Goal: Task Accomplishment & Management: Manage account settings

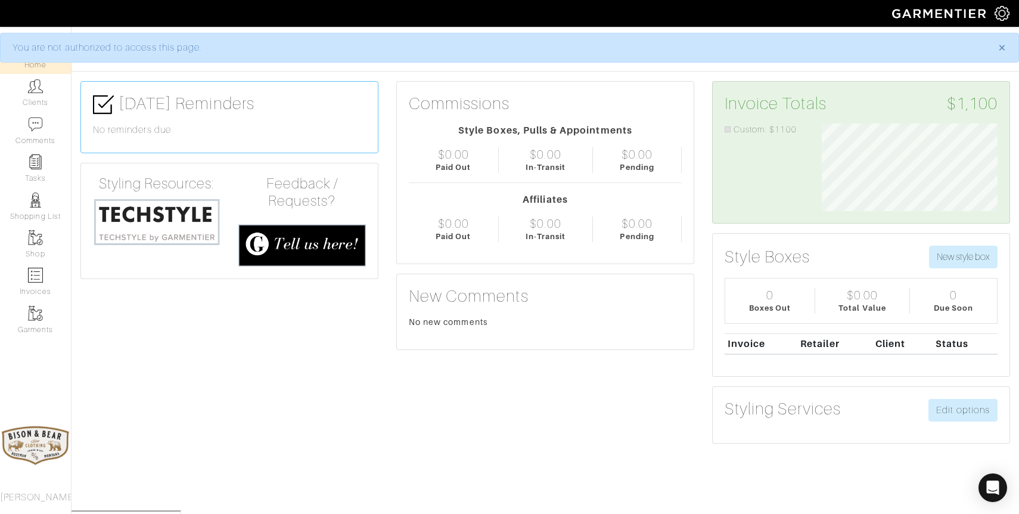
scroll to position [88, 194]
click at [40, 96] on link "Clients" at bounding box center [35, 93] width 71 height 38
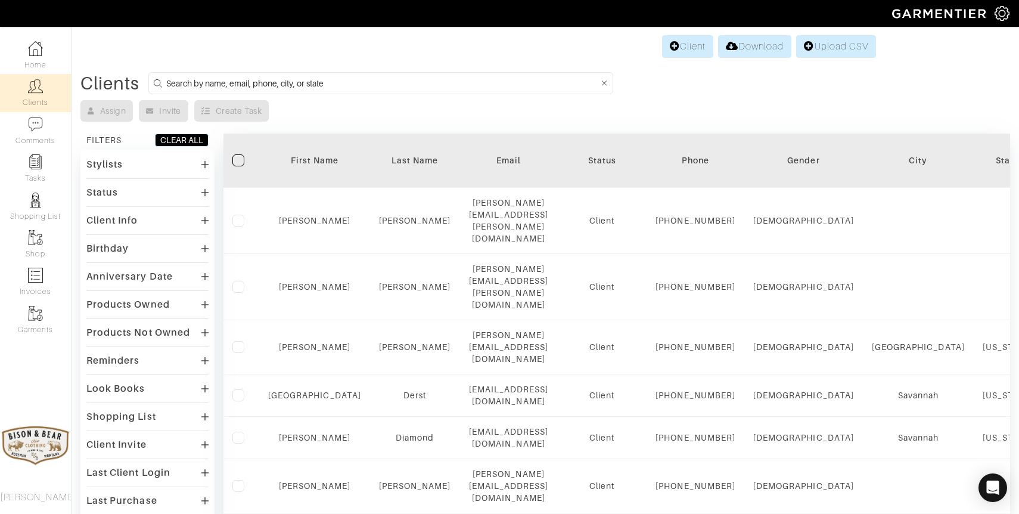
click at [332, 89] on input at bounding box center [382, 83] width 432 height 15
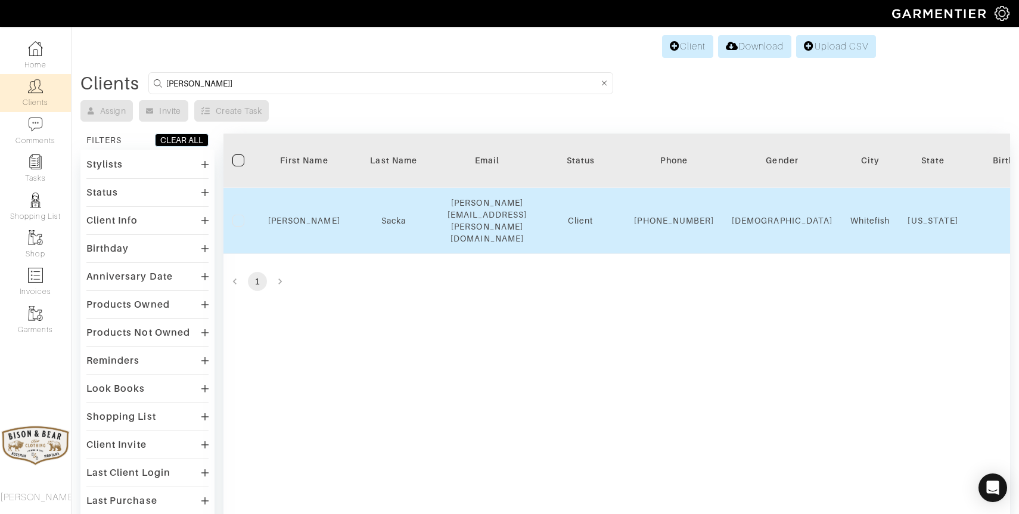
type input "terry]"
click at [389, 226] on td "Sacka" at bounding box center [393, 221] width 89 height 66
click at [390, 217] on link "Sacka" at bounding box center [393, 221] width 24 height 10
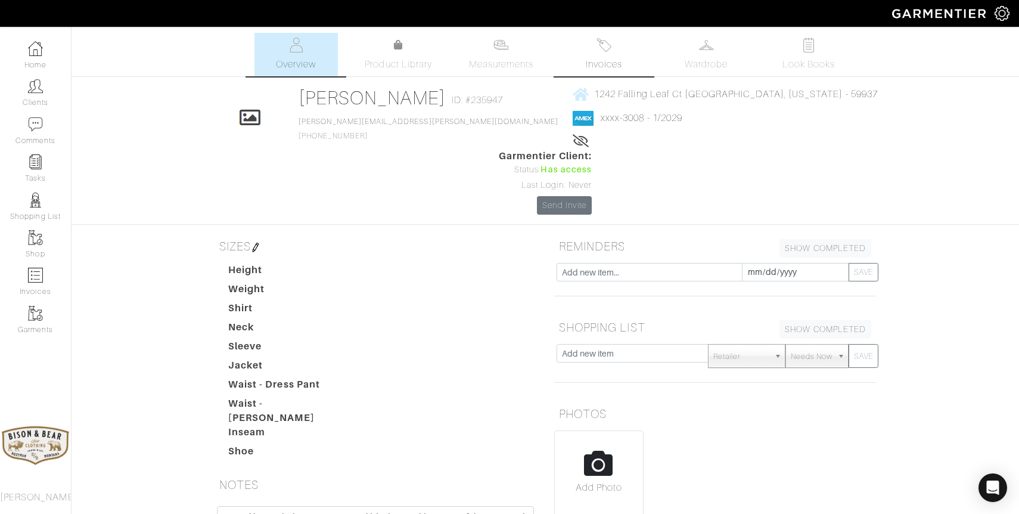
click at [596, 61] on span "Invoices" at bounding box center [604, 64] width 36 height 14
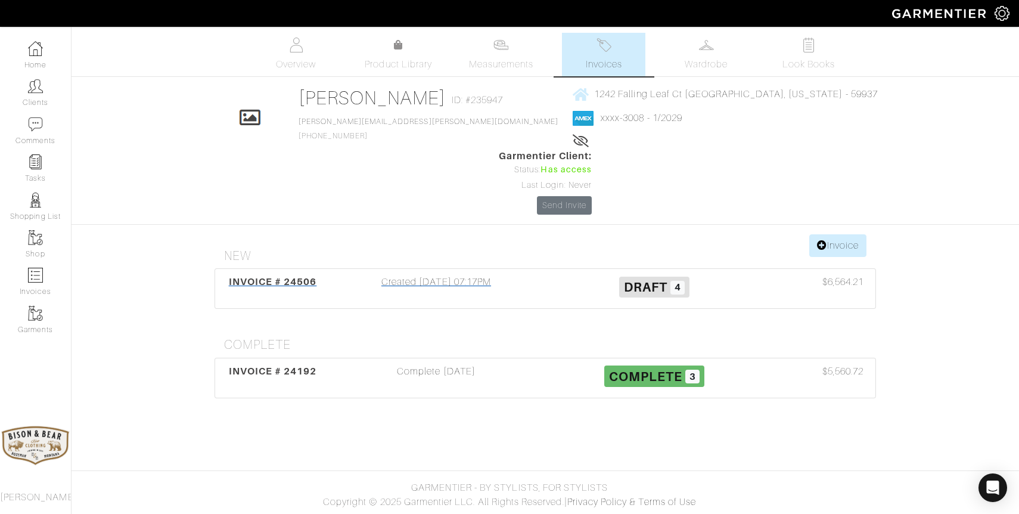
click at [464, 275] on div "Created 09/04/25 07:17PM" at bounding box center [436, 288] width 218 height 27
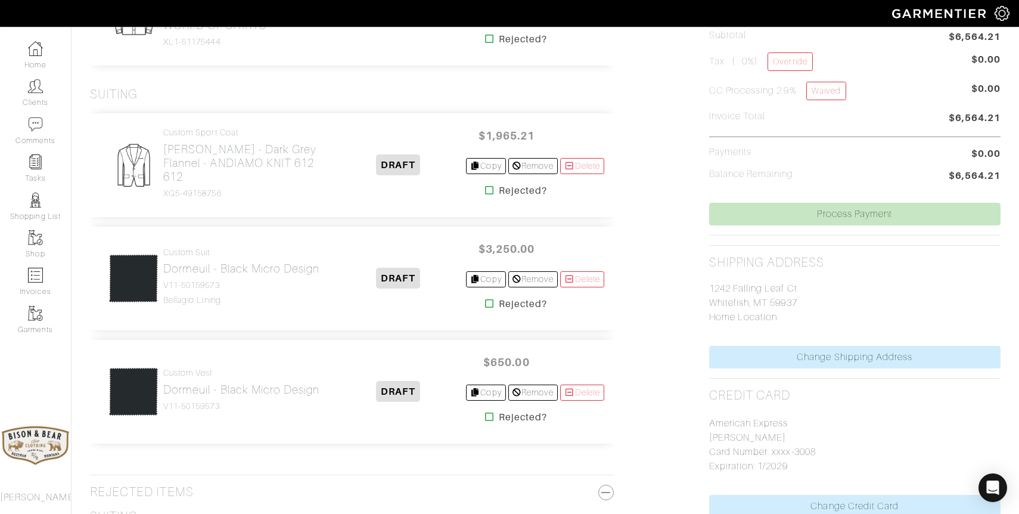
scroll to position [376, 0]
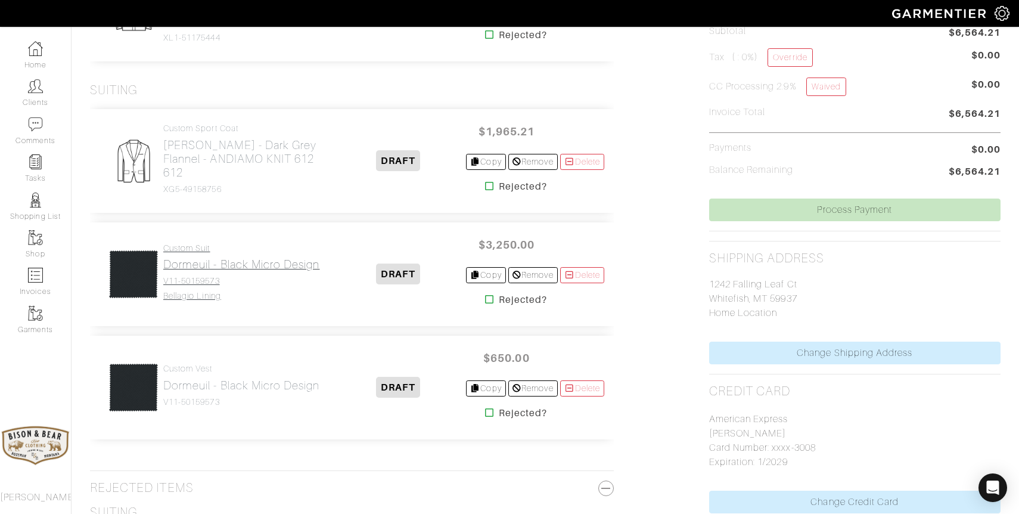
click at [256, 263] on h2 "Dormeuil - Black Micro Design" at bounding box center [241, 264] width 156 height 14
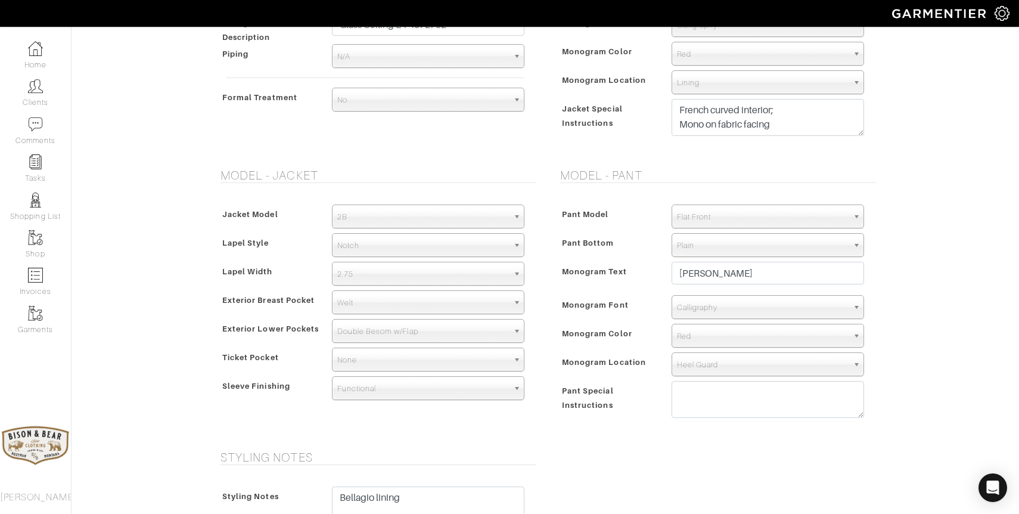
scroll to position [572, 0]
click at [798, 119] on textarea "French curved interior; Mono on fabric facing" at bounding box center [767, 115] width 192 height 37
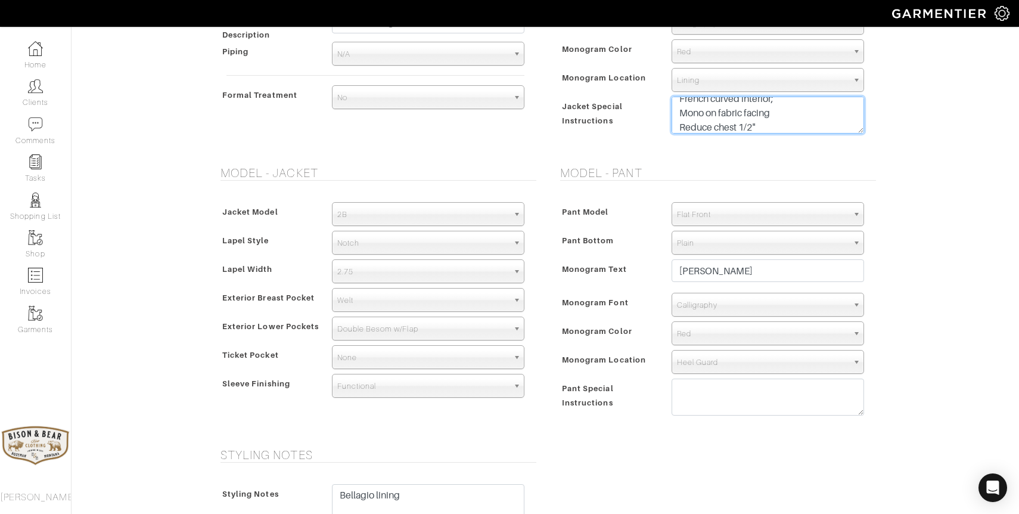
type textarea "French curved interior; Mono on fabric facing Reduce chest 1/2""
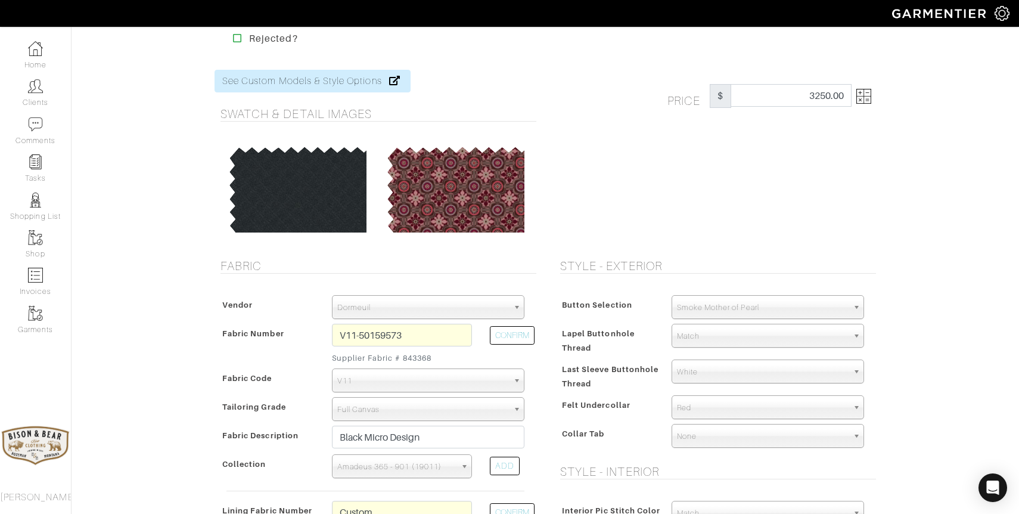
scroll to position [0, 0]
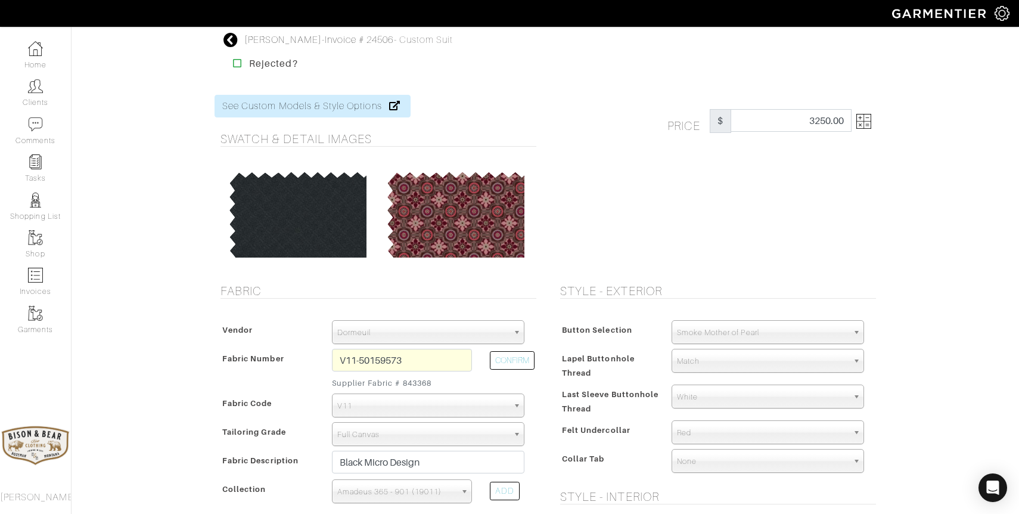
click at [230, 44] on icon at bounding box center [230, 40] width 15 height 14
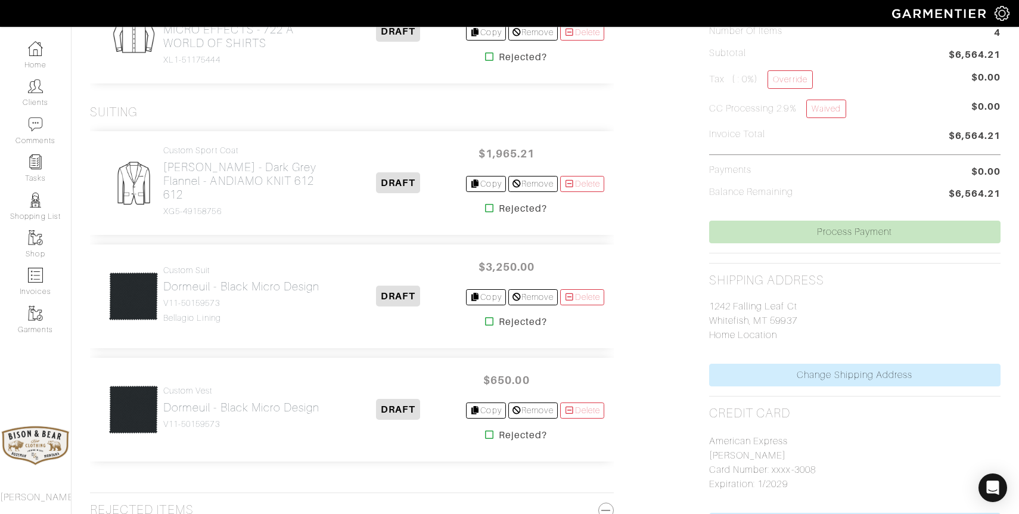
scroll to position [356, 0]
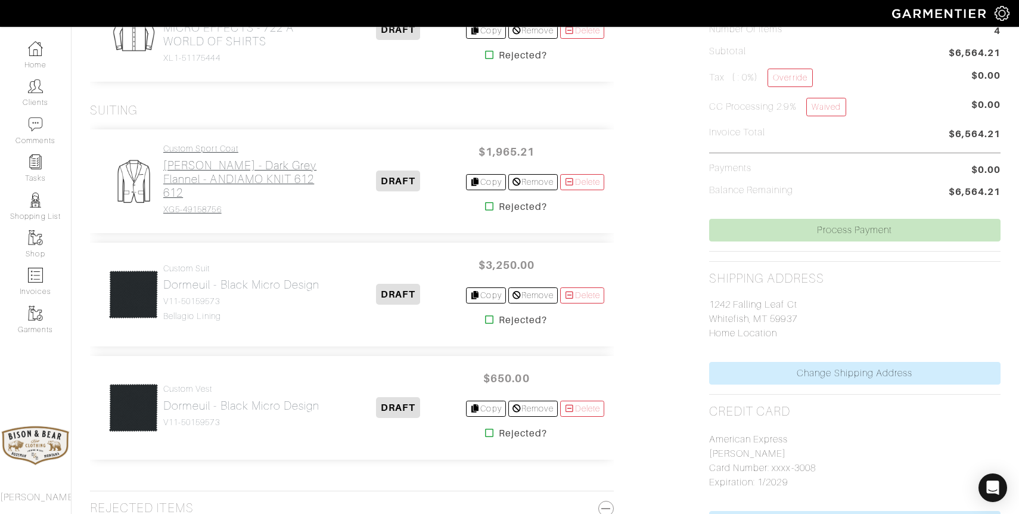
click at [243, 176] on h2 "Gladson - Dark Grey Flannel - ANDIAMO KNIT 612 612" at bounding box center [246, 178] width 167 height 41
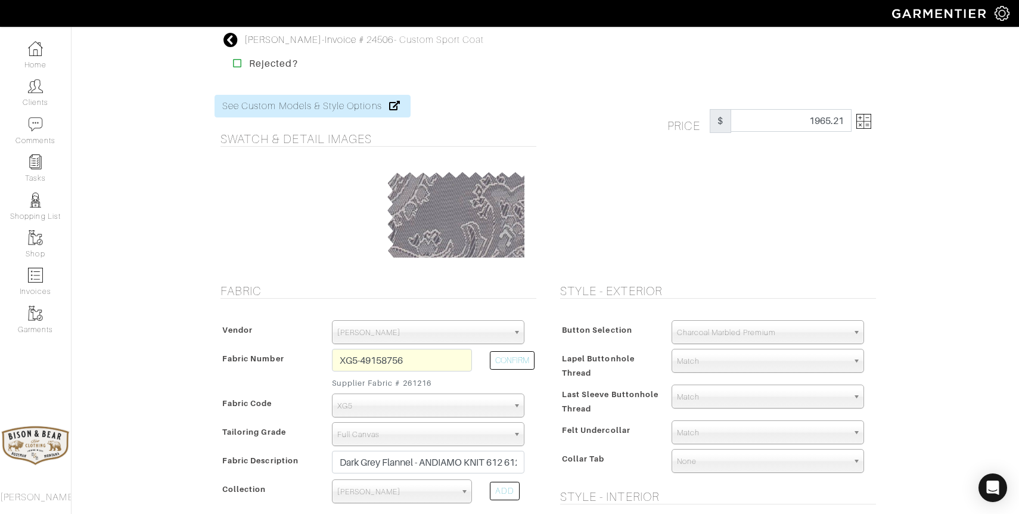
click at [863, 127] on img at bounding box center [863, 121] width 15 height 15
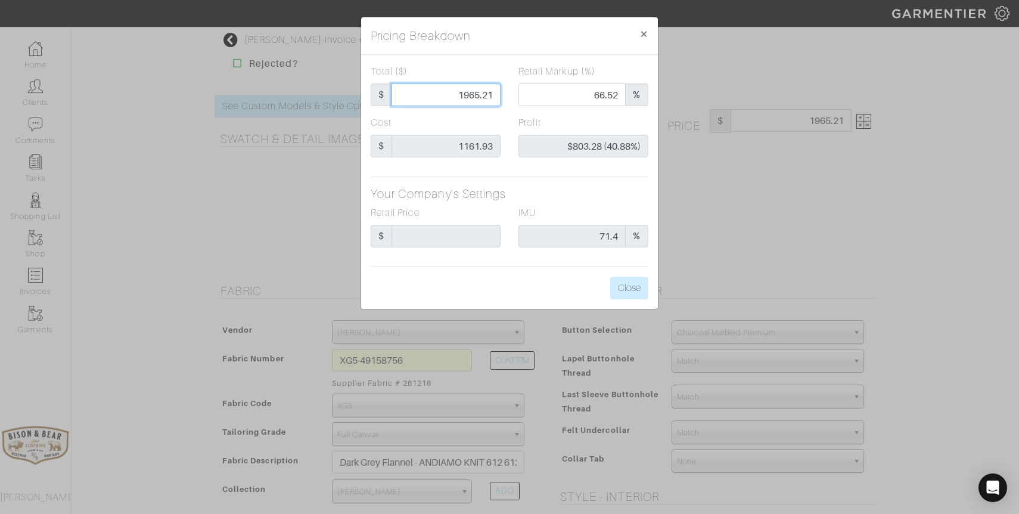
drag, startPoint x: 493, startPoint y: 93, endPoint x: 470, endPoint y: 93, distance: 22.6
click at [470, 93] on input "1965.21" at bounding box center [445, 94] width 109 height 23
click at [645, 29] on span "×" at bounding box center [643, 34] width 9 height 16
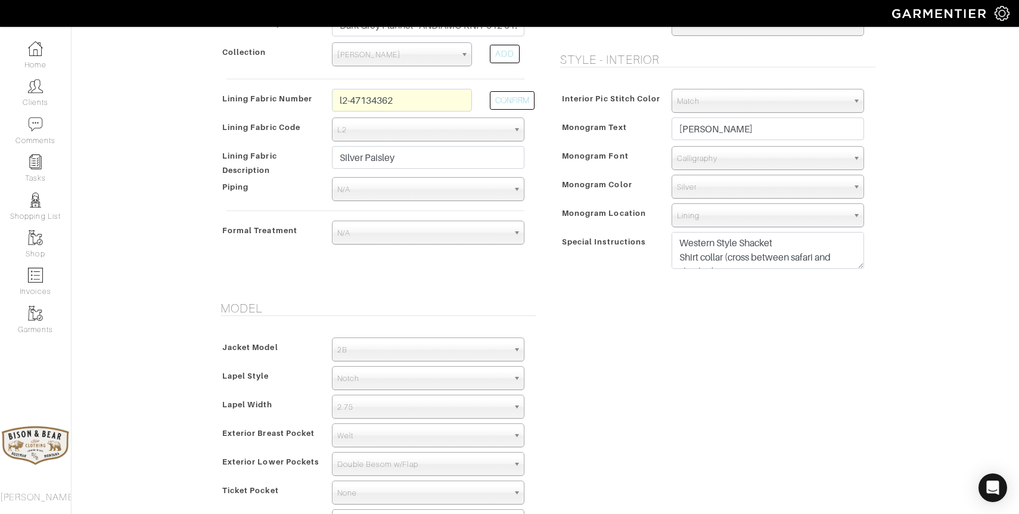
scroll to position [440, 0]
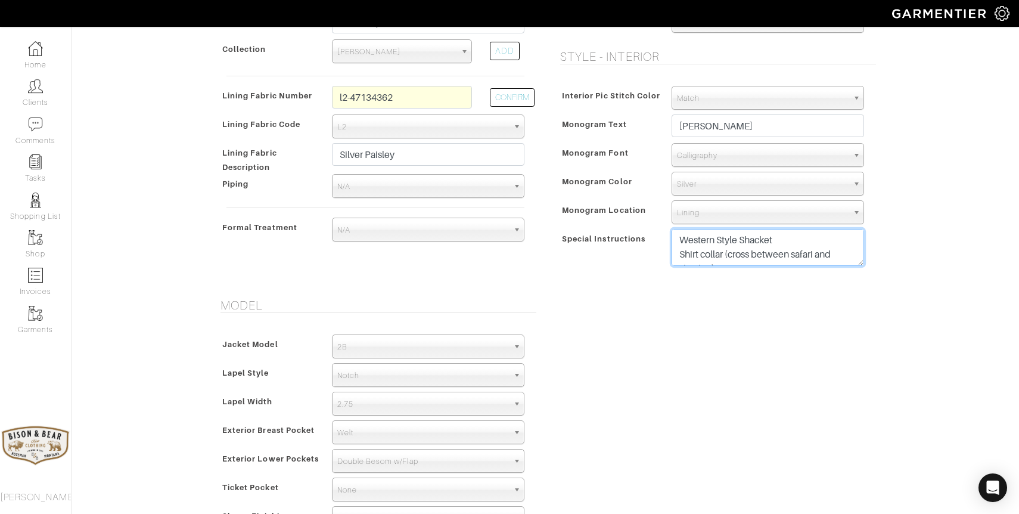
click at [718, 262] on textarea "Western Style Shacket Shirt collar (cross between safari and shacket) Pockets: …" at bounding box center [767, 247] width 192 height 37
click at [785, 237] on textarea "Western Style Shacket Shirt collar (cross between safari and shacket) Pockets: …" at bounding box center [767, 247] width 192 height 37
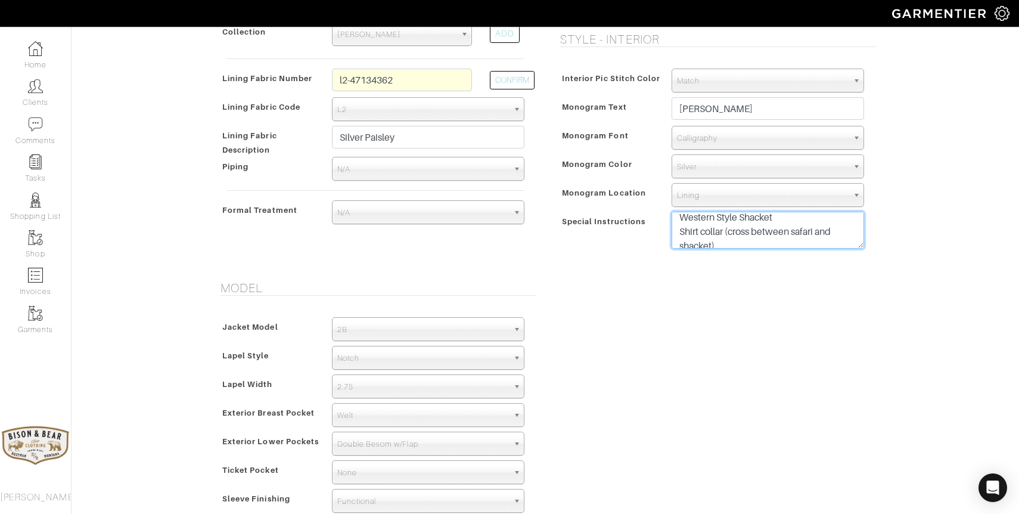
scroll to position [458, 0]
click at [785, 237] on textarea "Western Style Shacket Shirt collar (cross between safari and shacket) Pockets: …" at bounding box center [767, 229] width 192 height 37
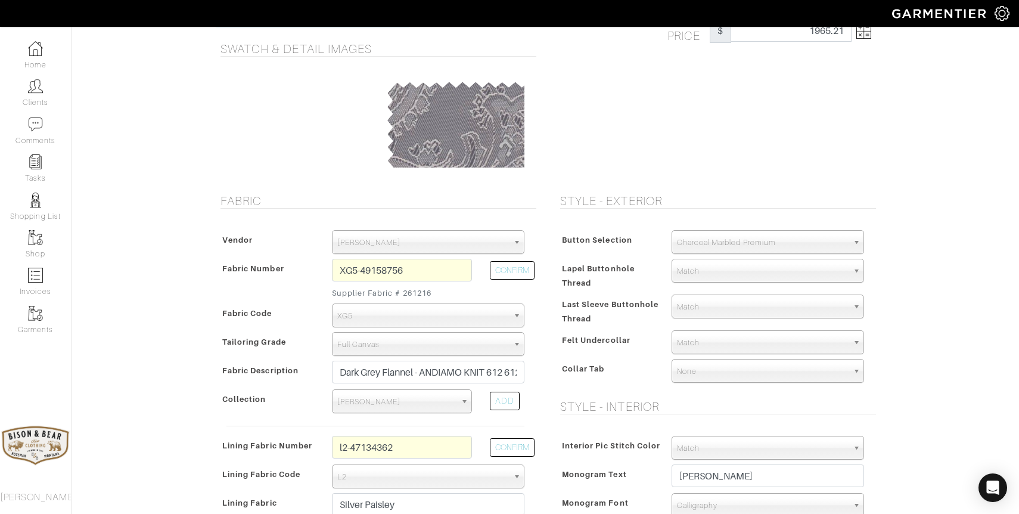
scroll to position [0, 0]
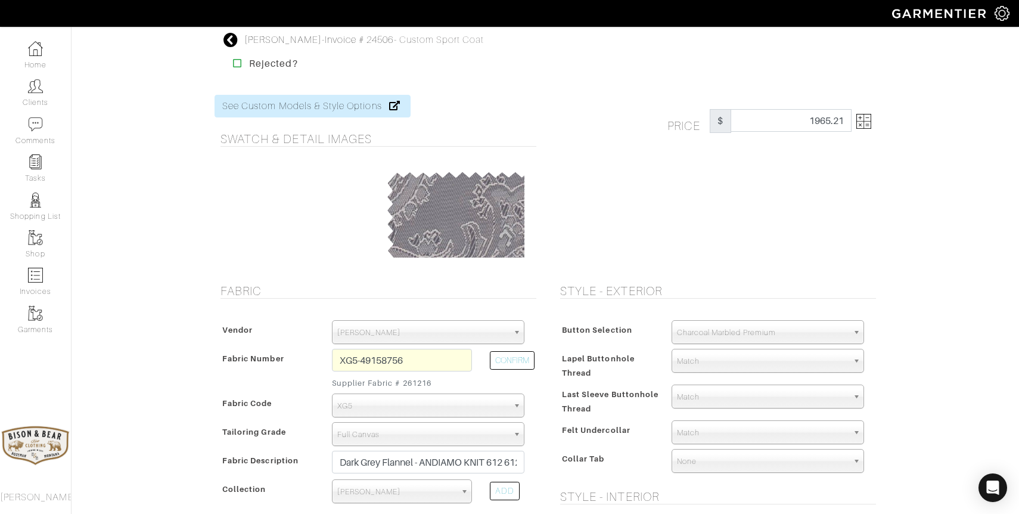
click at [867, 117] on img at bounding box center [863, 121] width 15 height 15
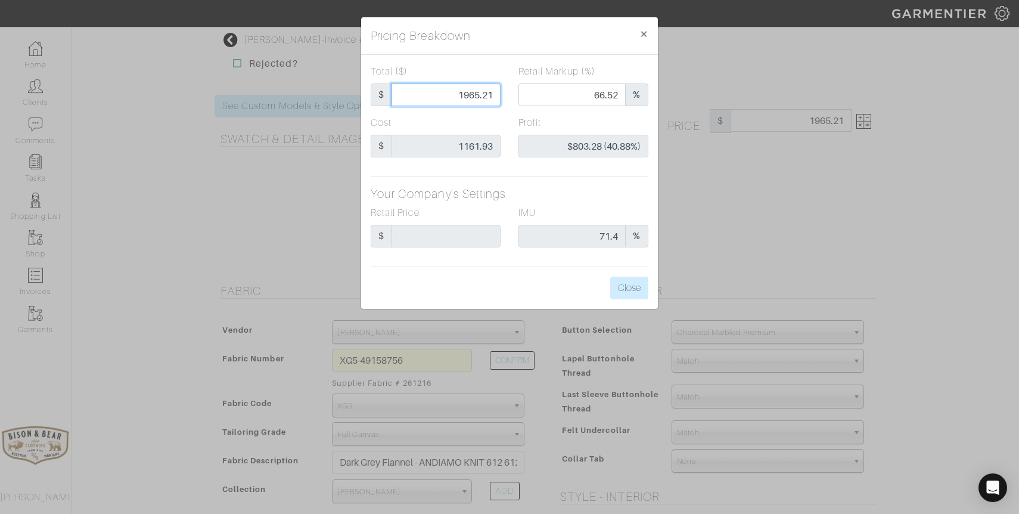
click at [498, 93] on input "1965.21" at bounding box center [445, 94] width 109 height 23
type input "1"
type input "0.00"
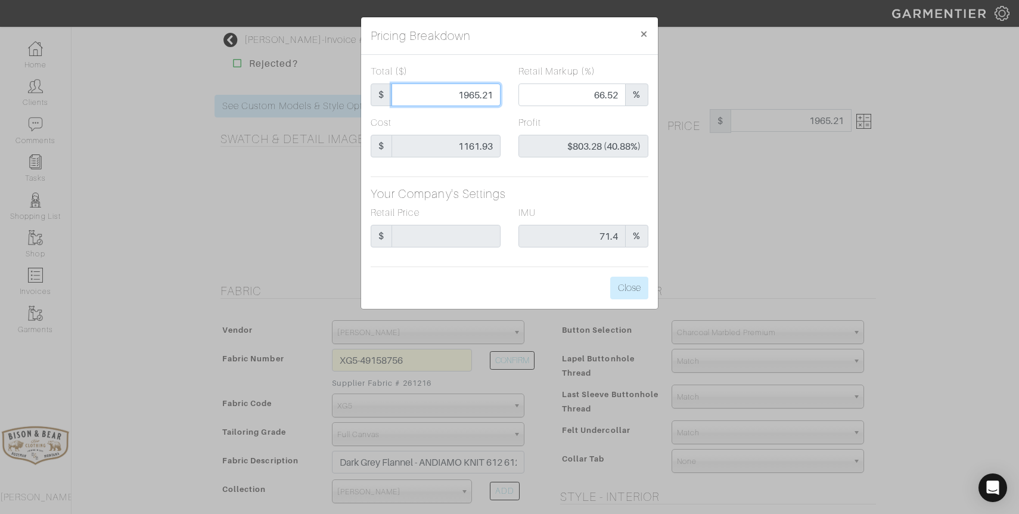
type input "-$1,160.93 (-116093.00%)"
type input "19"
type input "-$1,142.93 (-6015.42%)"
type input "195"
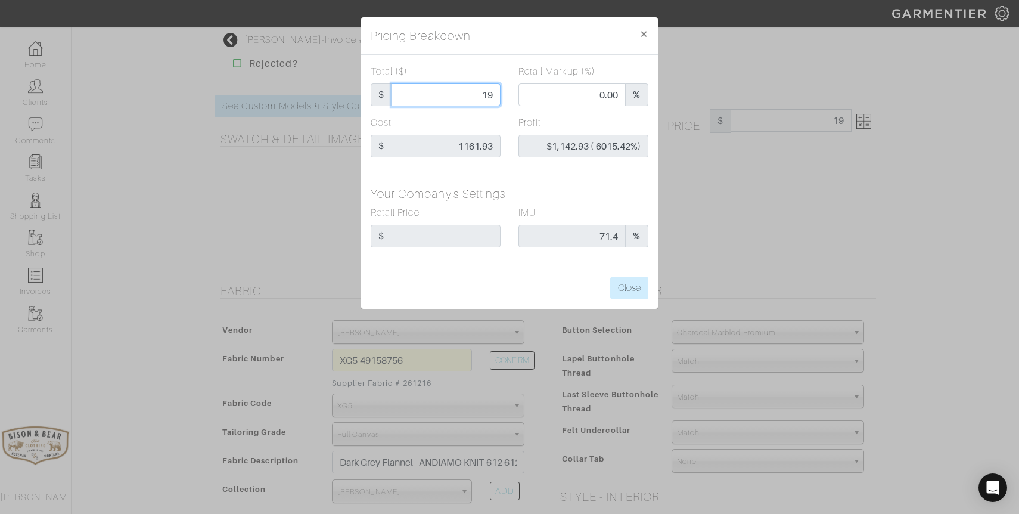
type input "195"
type input "-$966.93 (-495.86%)"
type input "1950"
type input "66.26"
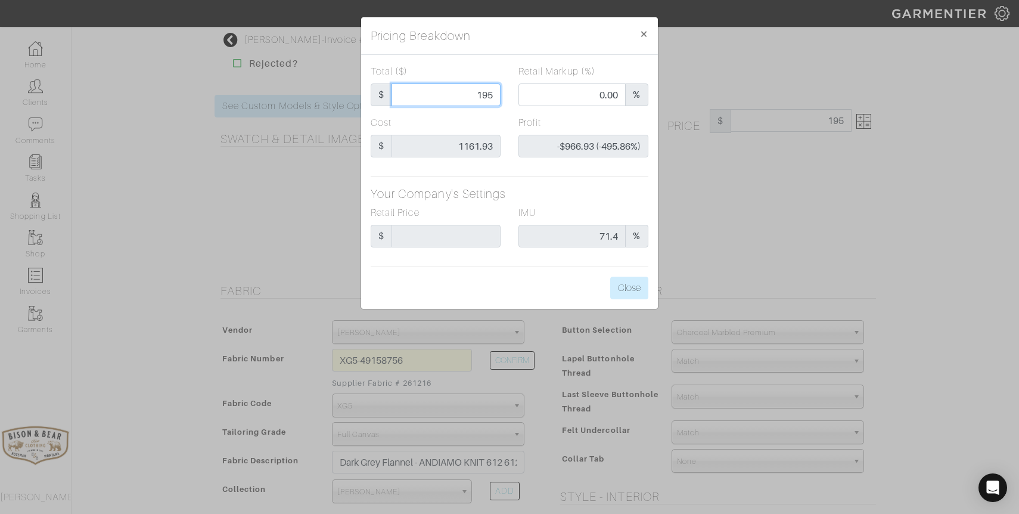
type input "$788.07 (40.41%)"
type input "1950"
type input "1950.00"
click at [626, 284] on button "Close" at bounding box center [629, 287] width 38 height 23
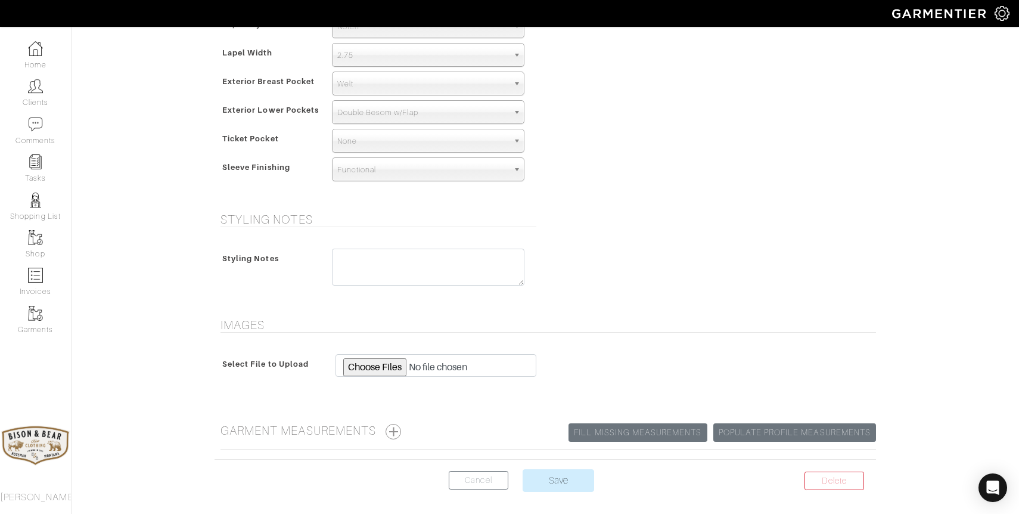
scroll to position [837, 0]
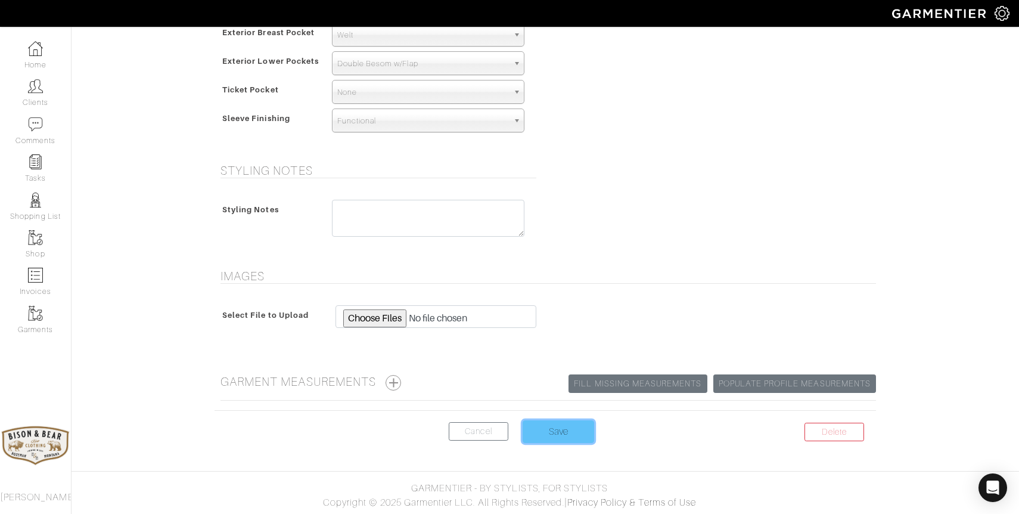
click at [558, 420] on input "Save" at bounding box center [558, 431] width 71 height 23
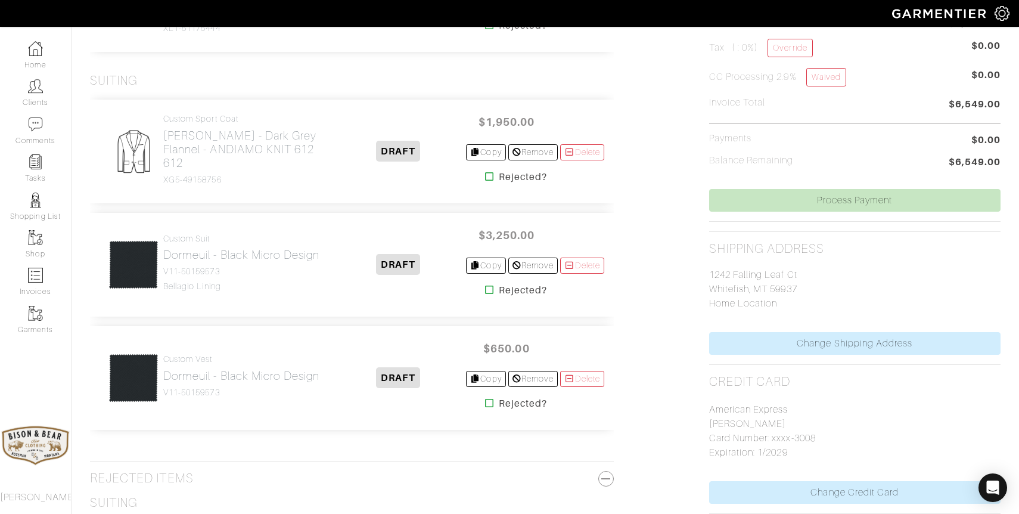
scroll to position [387, 0]
click at [247, 374] on h2 "Dormeuil - Black Micro Design" at bounding box center [241, 375] width 156 height 14
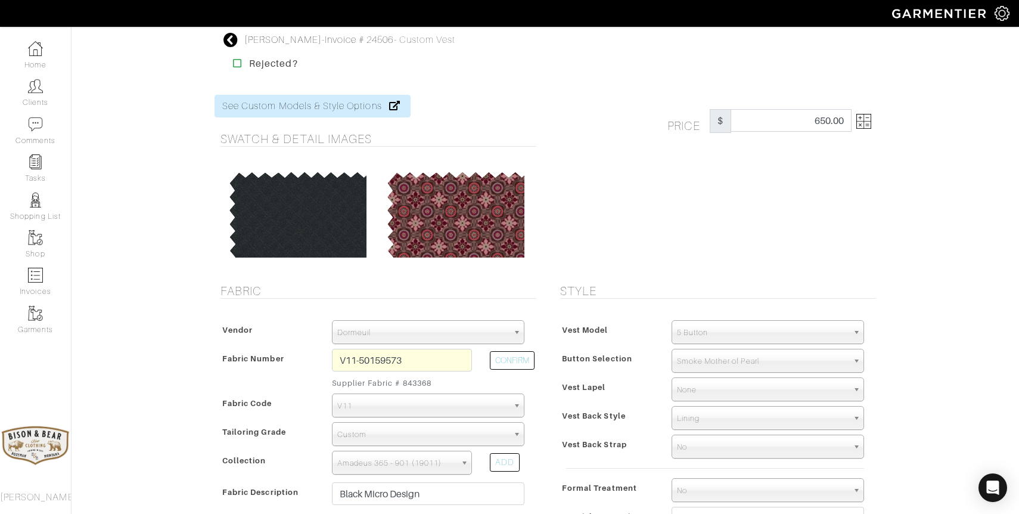
click at [235, 43] on icon at bounding box center [230, 40] width 15 height 14
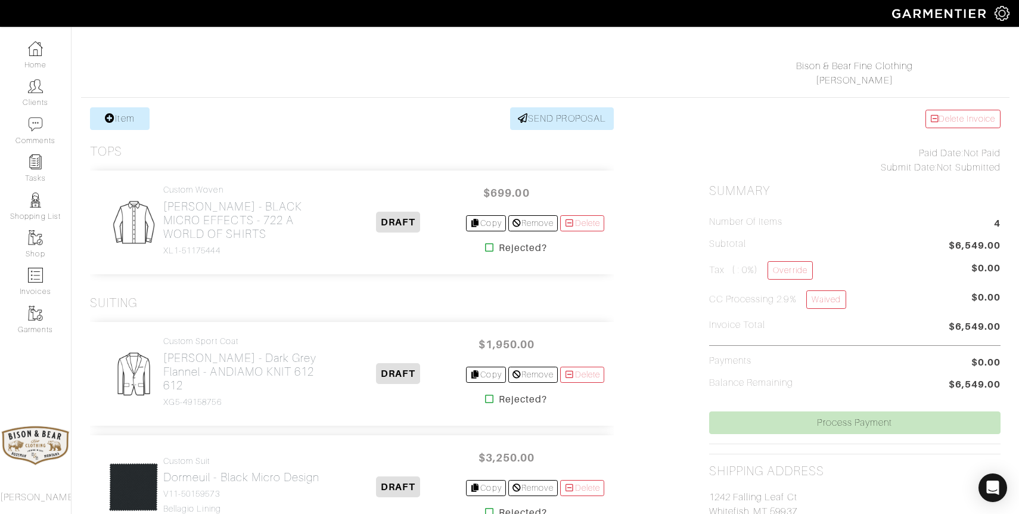
scroll to position [304, 0]
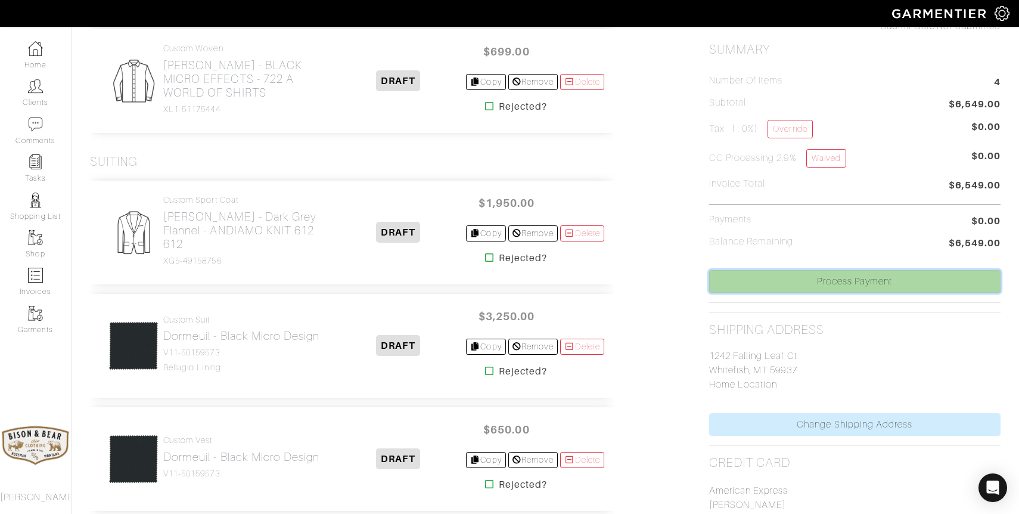
click at [850, 281] on link "Process Payment" at bounding box center [854, 281] width 291 height 23
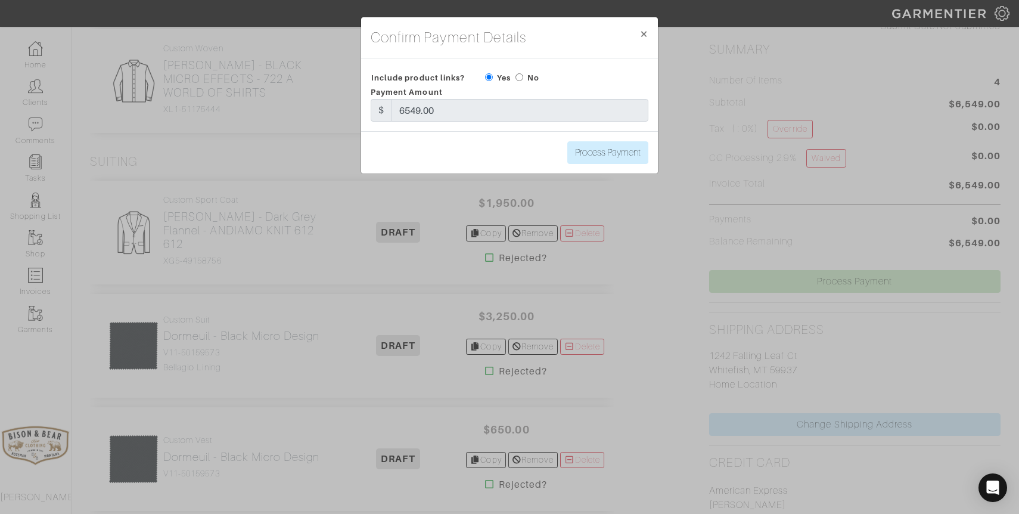
click at [524, 75] on div "No" at bounding box center [527, 77] width 24 height 14
click at [522, 75] on input "radio" at bounding box center [519, 77] width 8 height 8
radio input "true"
click at [596, 155] on input "Process Payment" at bounding box center [607, 152] width 81 height 23
type input "Process Payment"
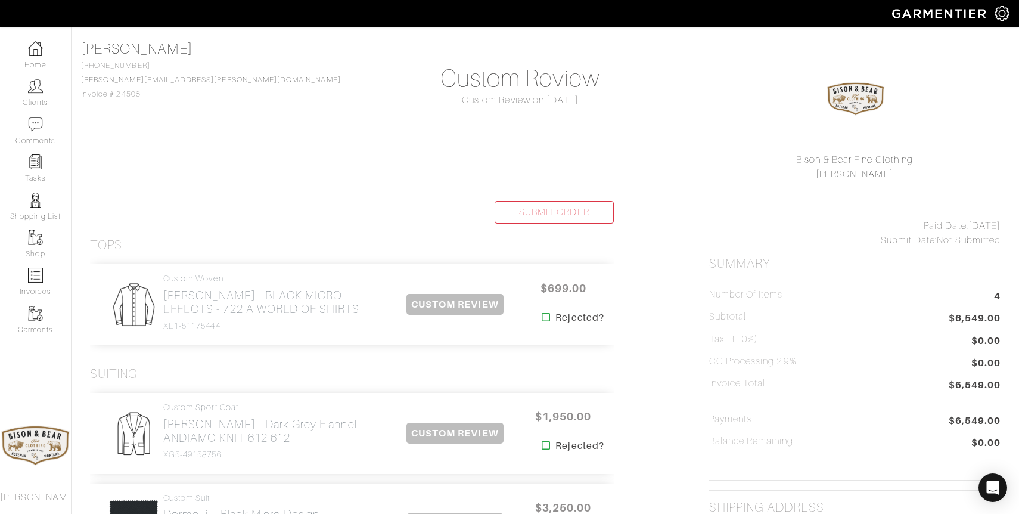
scroll to position [0, 0]
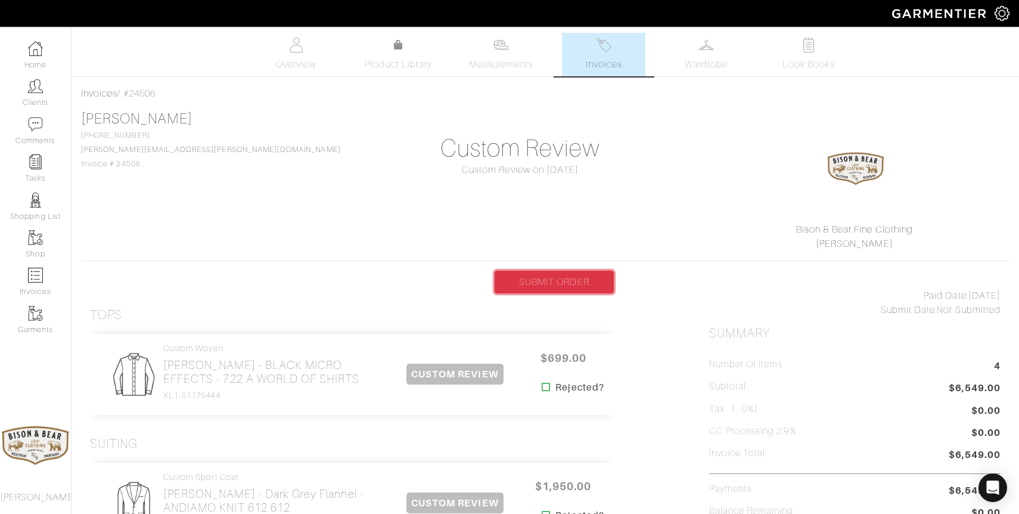
click at [536, 282] on link "SUBMIT ORDER" at bounding box center [553, 281] width 119 height 23
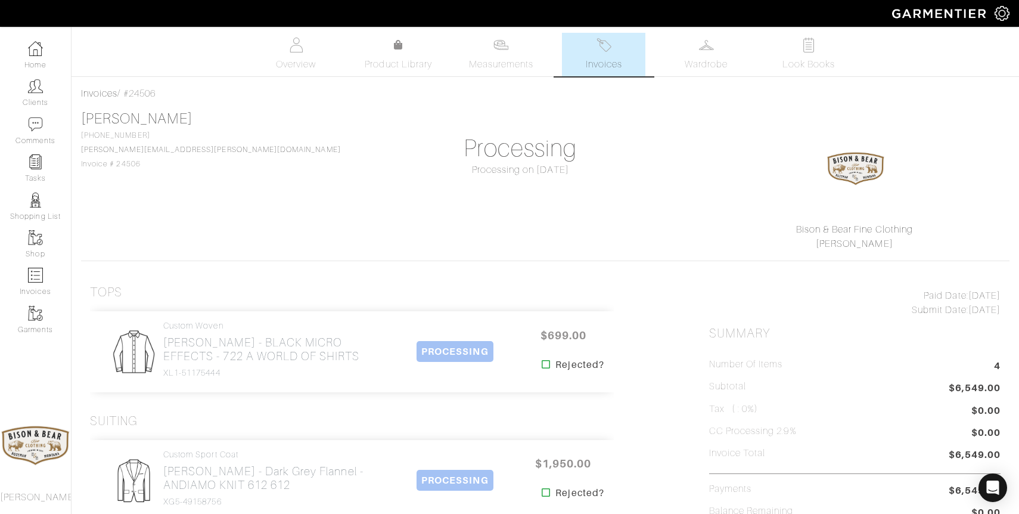
click at [608, 57] on span "Invoices" at bounding box center [604, 64] width 36 height 14
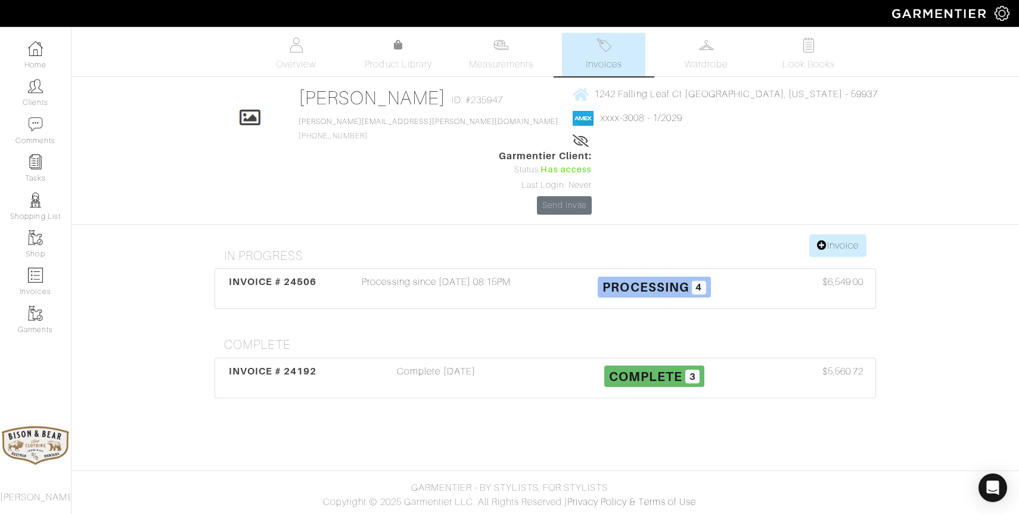
click at [608, 55] on link "Invoices" at bounding box center [603, 54] width 83 height 43
click at [839, 234] on link "Invoice" at bounding box center [837, 245] width 57 height 23
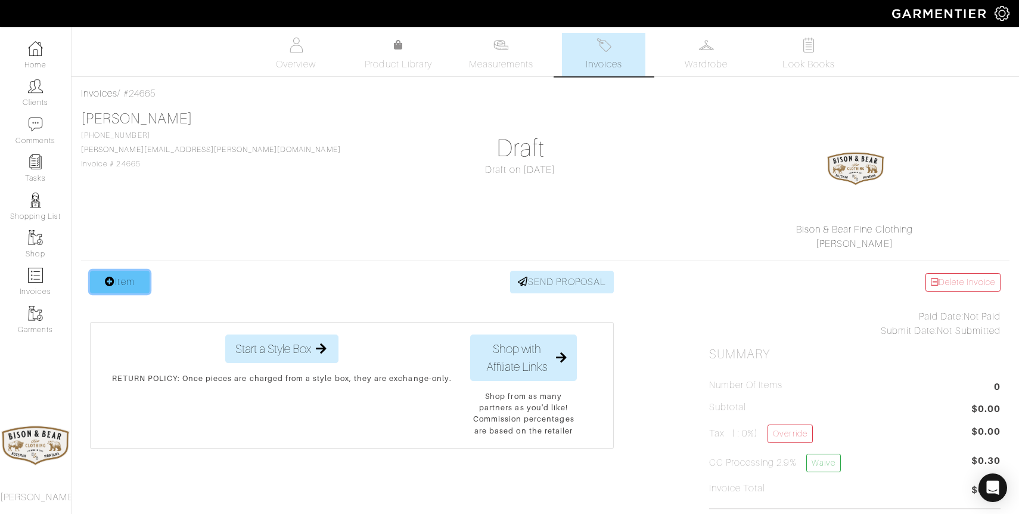
click at [129, 278] on link "Item" at bounding box center [120, 281] width 60 height 23
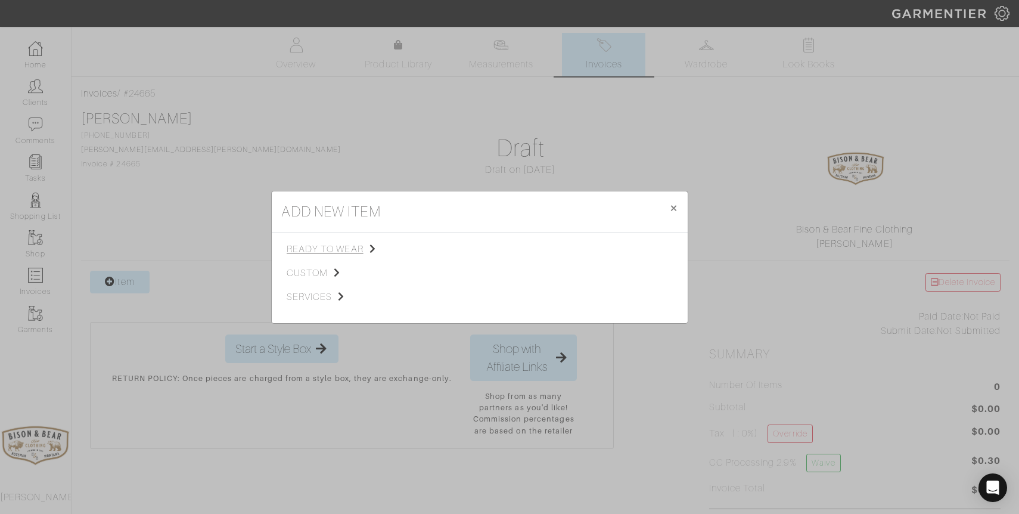
click at [316, 253] on span "ready to wear" at bounding box center [347, 249] width 120 height 14
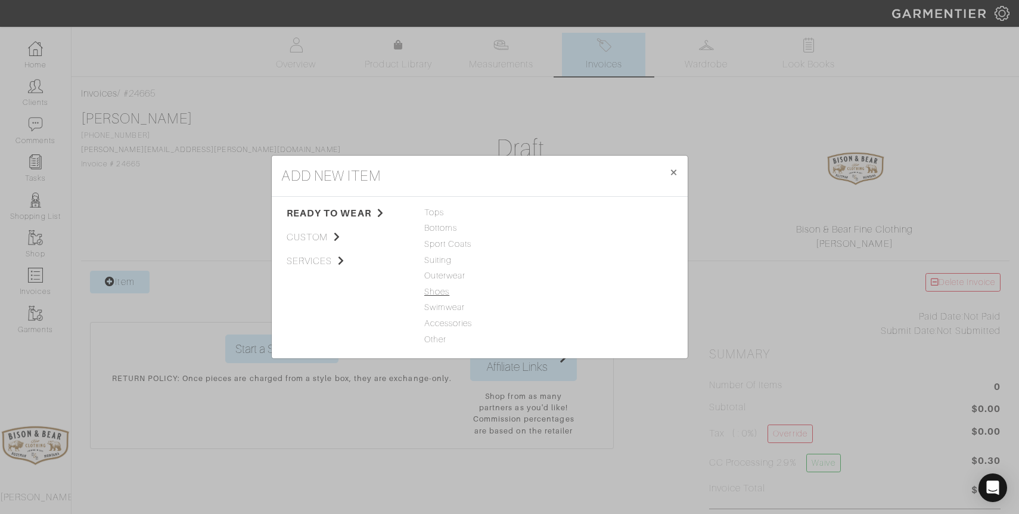
click at [443, 286] on span "Shoes" at bounding box center [479, 291] width 111 height 13
click at [567, 213] on link "Shoes" at bounding box center [565, 212] width 25 height 10
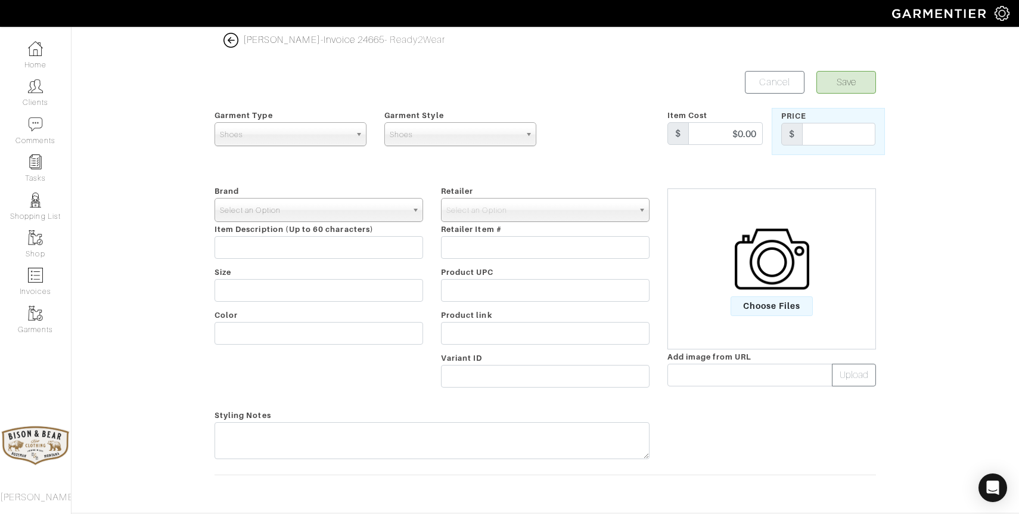
click at [275, 206] on span "Select an Option" at bounding box center [313, 210] width 187 height 24
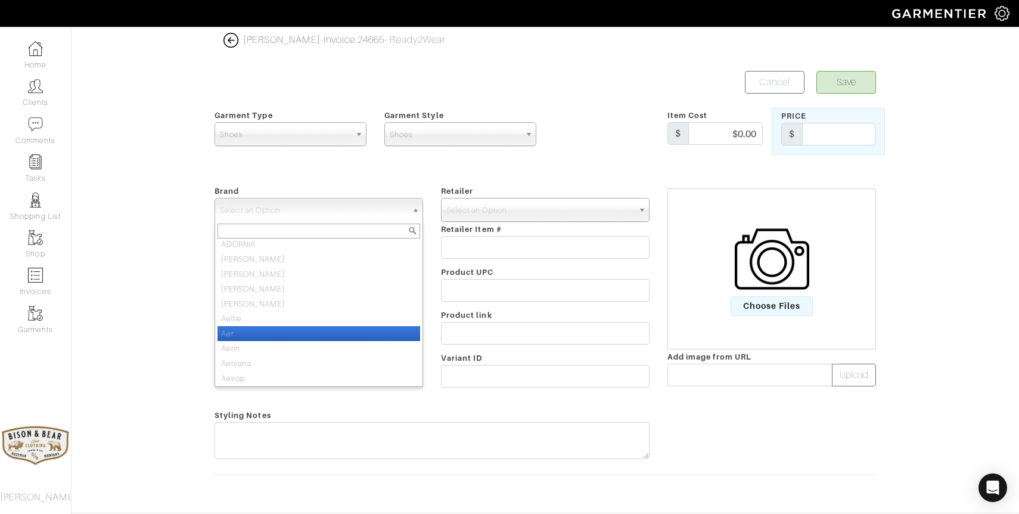
scroll to position [1058, 0]
click at [273, 213] on span "Select an Option" at bounding box center [313, 210] width 187 height 24
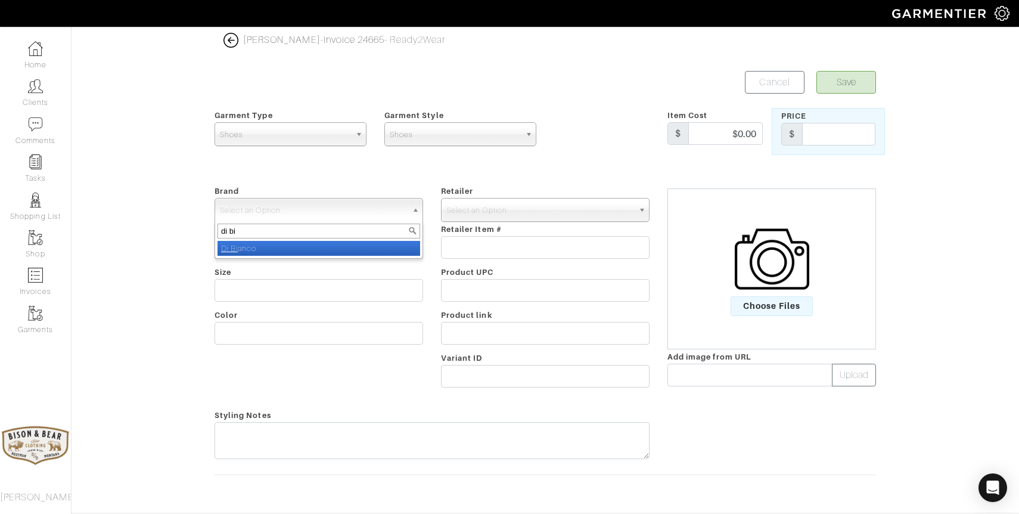
type input "di bi"
click at [274, 247] on li "Di Bi anco" at bounding box center [318, 248] width 203 height 15
select select "[PERSON_NAME]"
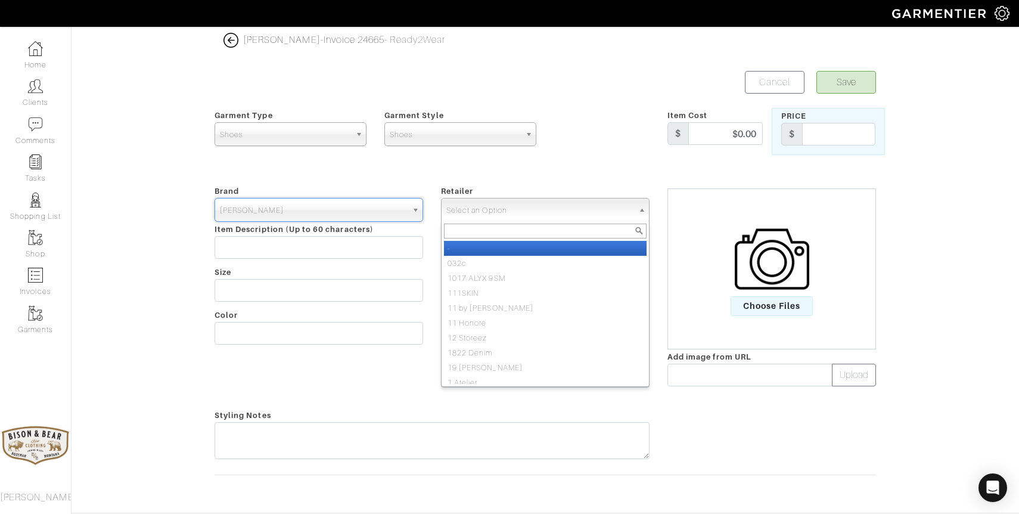
click at [540, 215] on span "Select an Option" at bounding box center [539, 210] width 187 height 24
type input "di bia"
select select "5167"
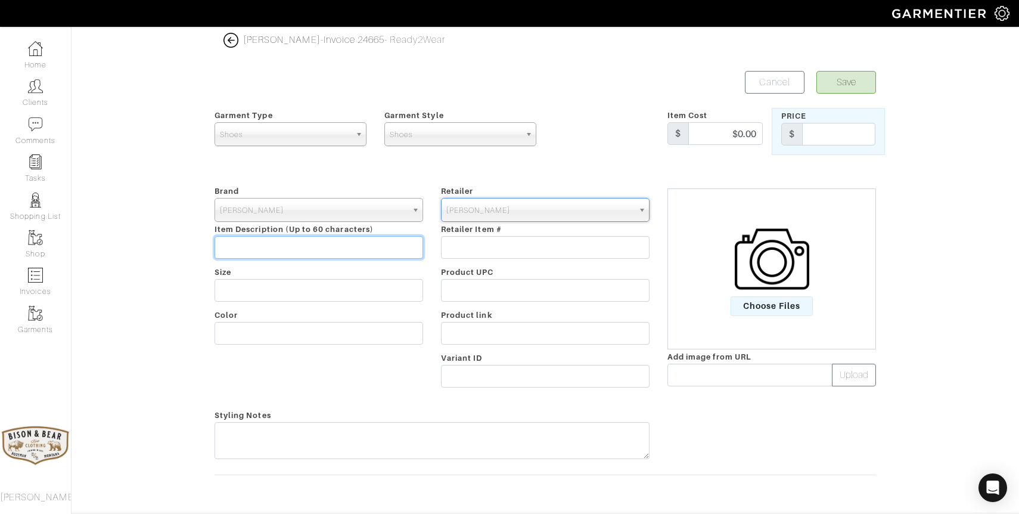
click at [254, 253] on input "text" at bounding box center [318, 247] width 209 height 23
type input "Tortiano Peccari Burnt Caramel Loafer"
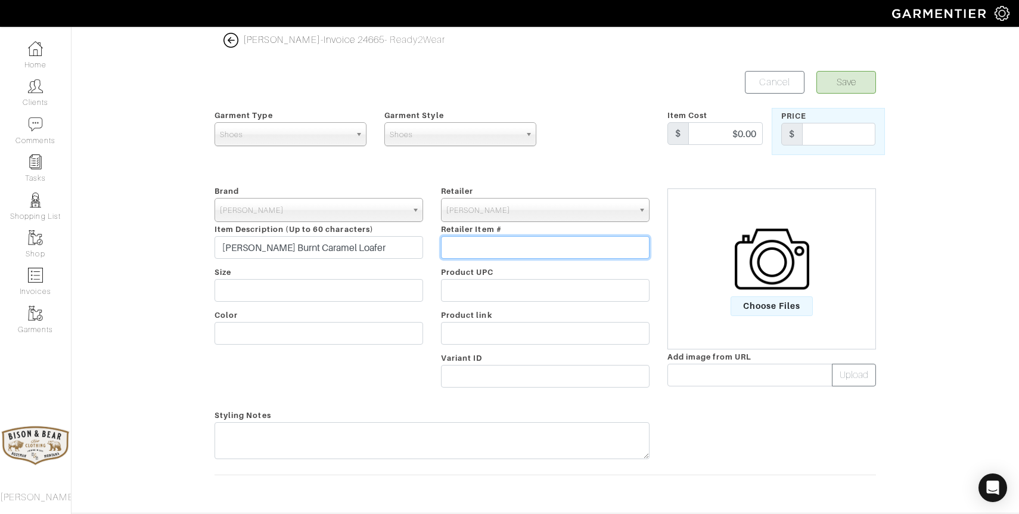
click at [518, 242] on input "text" at bounding box center [545, 247] width 209 height 23
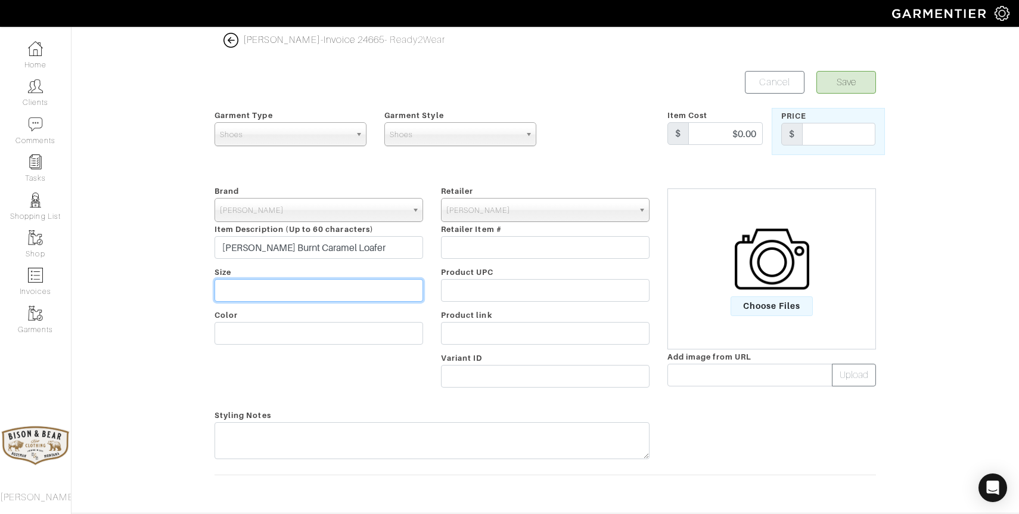
click at [298, 290] on input "text" at bounding box center [318, 290] width 209 height 23
type input "12"
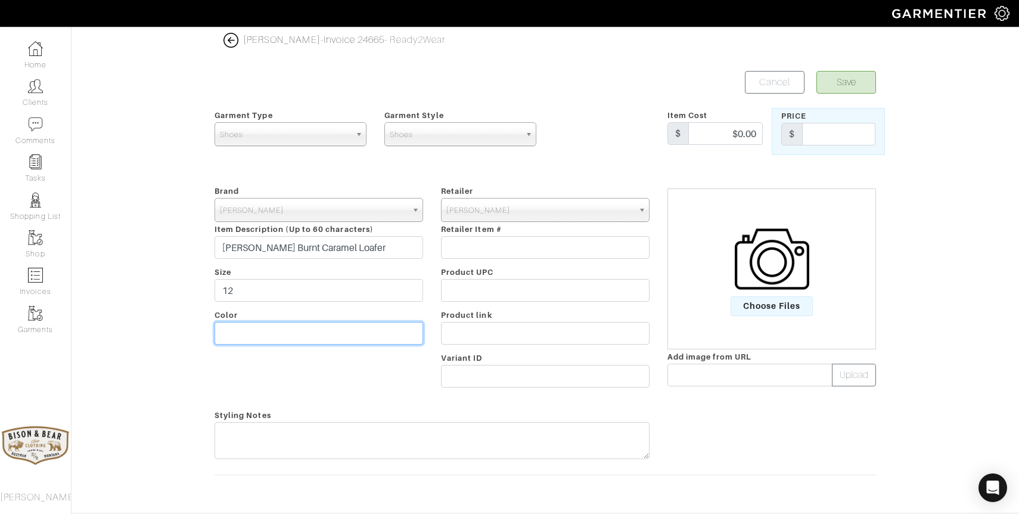
click at [276, 328] on input "text" at bounding box center [318, 333] width 209 height 23
type input "Burnt Caramel"
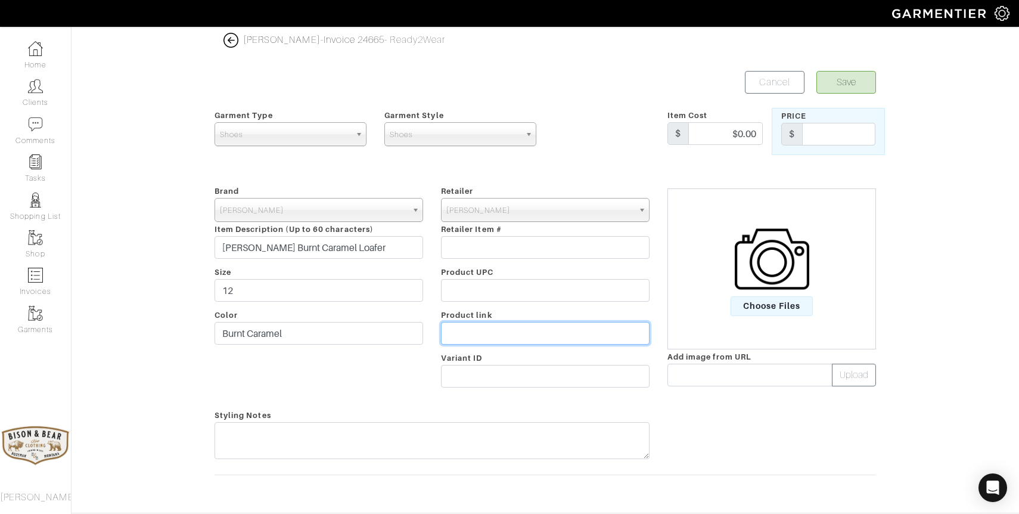
click at [587, 333] on input "text" at bounding box center [545, 333] width 209 height 23
click at [480, 328] on input "text" at bounding box center [545, 333] width 209 height 23
paste input "https://scarpedibianco.com/products/mens-loafer-tortiano-peccar-burnt-caramel?v…"
type input "https://scarpedibianco.com/products/mens-loafer-tortiano-peccar-burnt-caramel?v…"
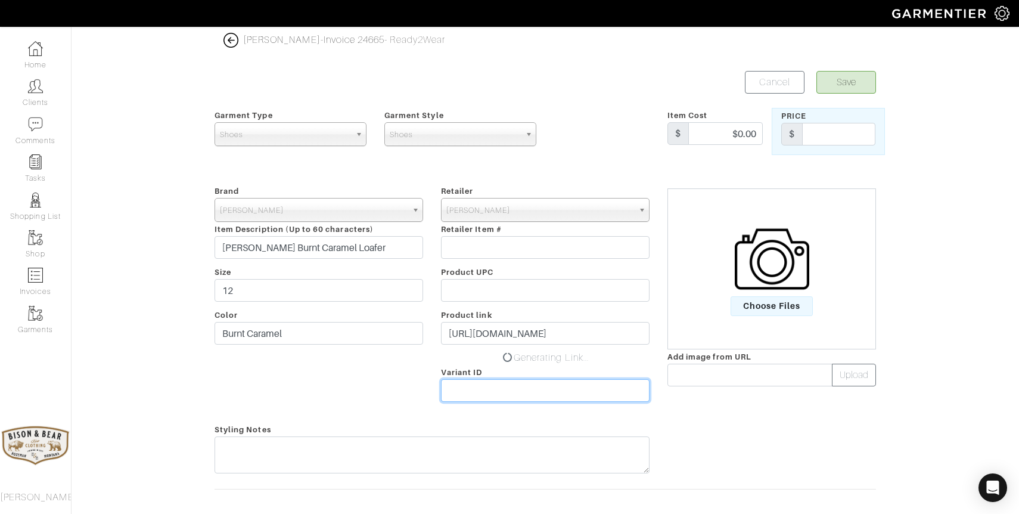
click at [482, 375] on div "Retailer - 032c 1017 ALYX 9SM 111SKIN 11 by Boris Bidjan Saberi 11 Honore 12 St…" at bounding box center [545, 296] width 226 height 224
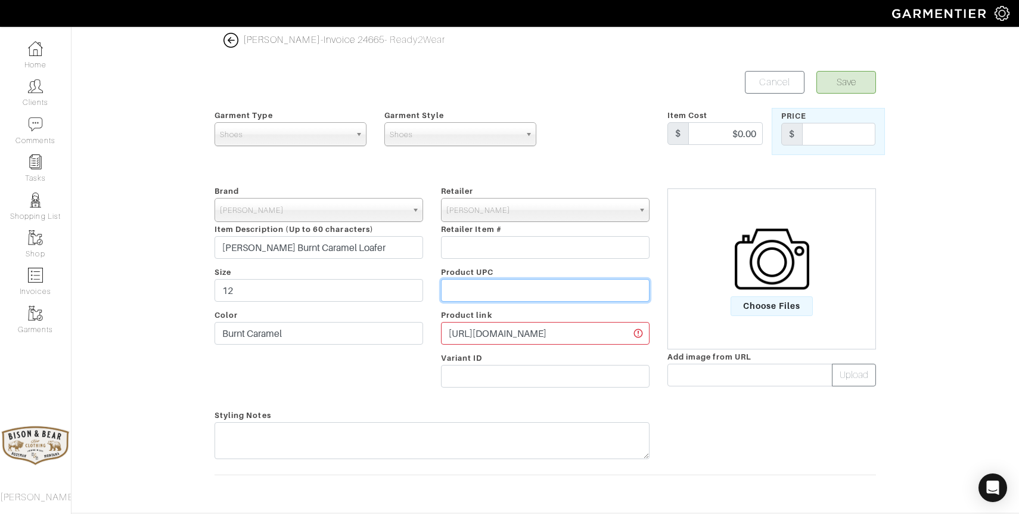
click at [499, 292] on input "text" at bounding box center [545, 290] width 209 height 23
click at [507, 334] on input "https://scarpedibianco.com/products/mens-loafer-tortiano-peccar-burnt-caramel?v…" at bounding box center [545, 333] width 209 height 23
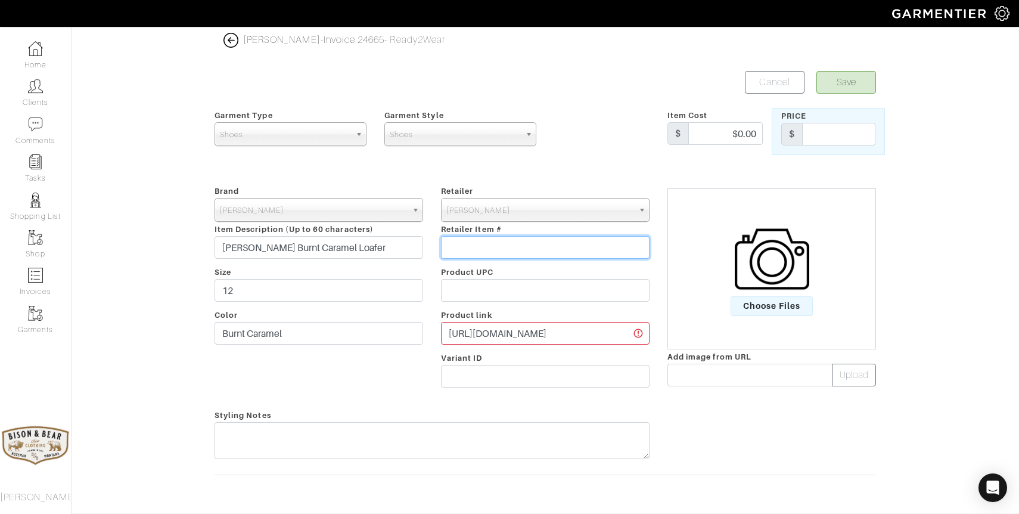
click at [493, 252] on input "text" at bounding box center [545, 247] width 209 height 23
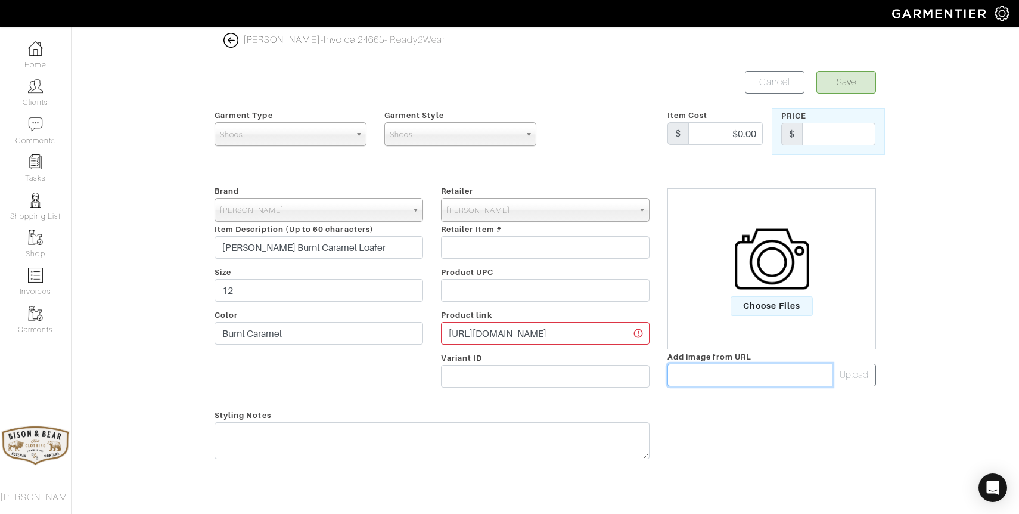
click at [752, 377] on input "text" at bounding box center [749, 374] width 165 height 23
click at [701, 377] on input "text" at bounding box center [749, 374] width 165 height 23
click at [715, 366] on input "text" at bounding box center [749, 374] width 165 height 23
paste input "https://scarpedibianco.com/products/mens-loafer-tortiano-peccar-burnt-caramel?v…"
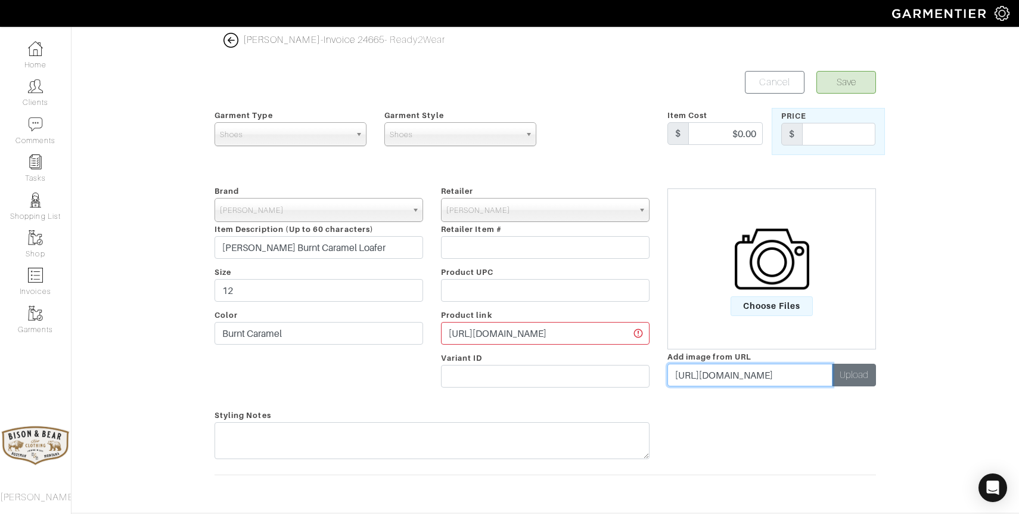
type input "https://scarpedibianco.com/products/mens-loafer-tortiano-peccar-burnt-caramel?v…"
click at [861, 377] on button "Upload" at bounding box center [854, 374] width 44 height 23
click at [856, 374] on button "Upload" at bounding box center [854, 374] width 44 height 23
click at [701, 419] on div at bounding box center [686, 423] width 57 height 14
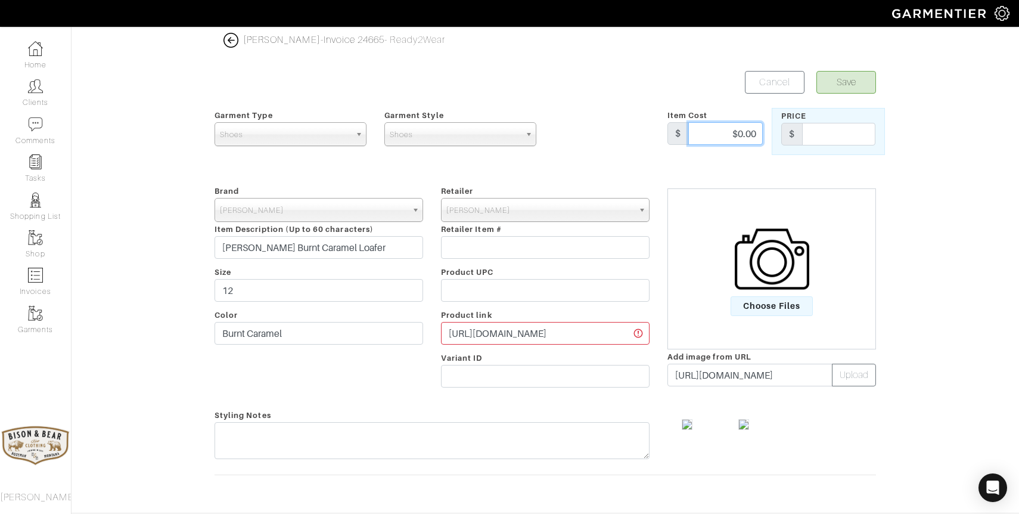
click at [714, 135] on input "$0.00" at bounding box center [725, 133] width 74 height 23
type input "$950.00"
click at [816, 71] on button "Save" at bounding box center [846, 82] width 60 height 23
click at [846, 141] on input "text" at bounding box center [838, 134] width 73 height 23
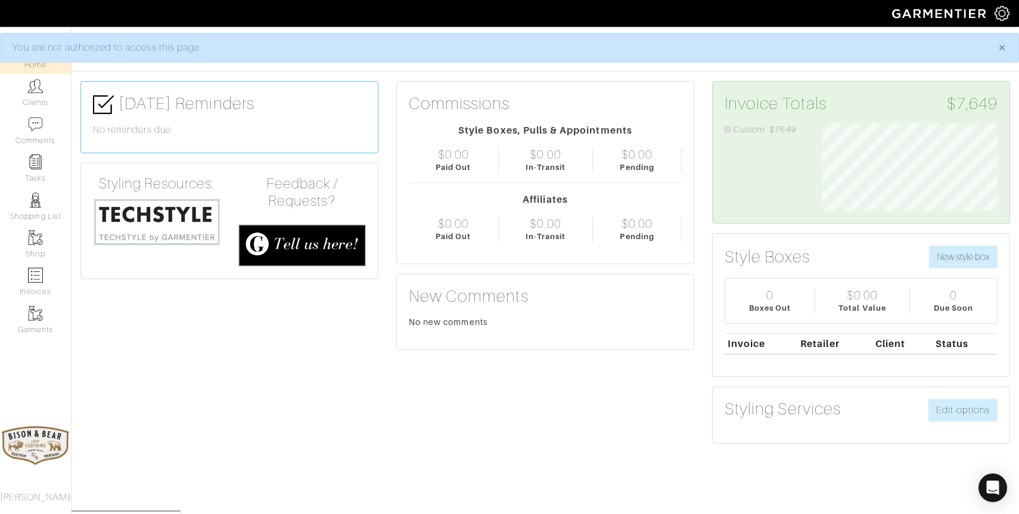
scroll to position [88, 194]
click at [35, 246] on link "Shop" at bounding box center [35, 244] width 71 height 38
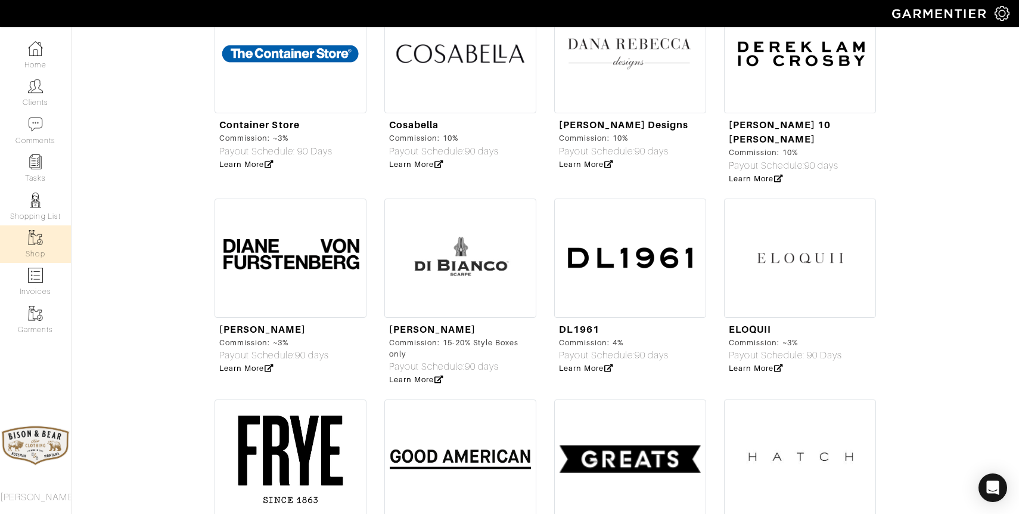
scroll to position [1724, 0]
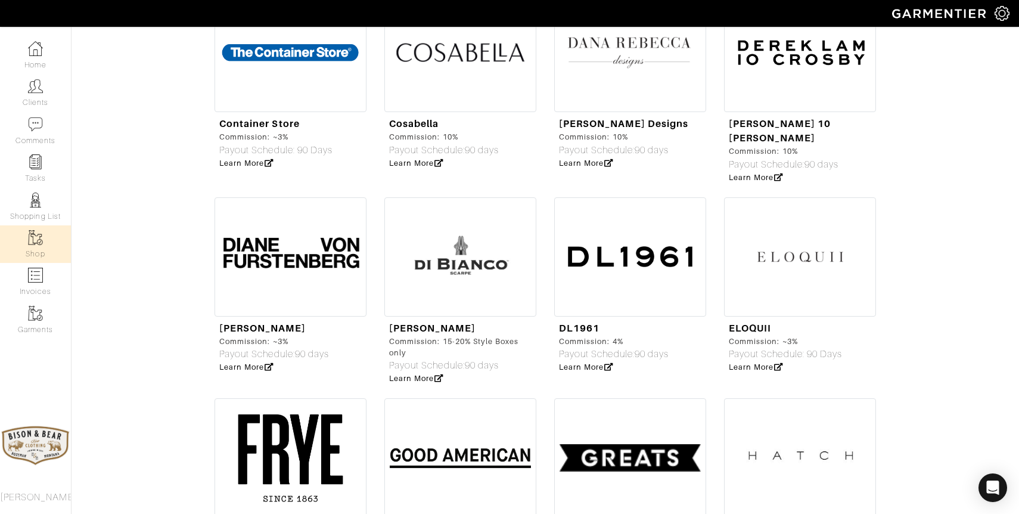
click at [436, 241] on img at bounding box center [460, 256] width 152 height 119
select select "5167"
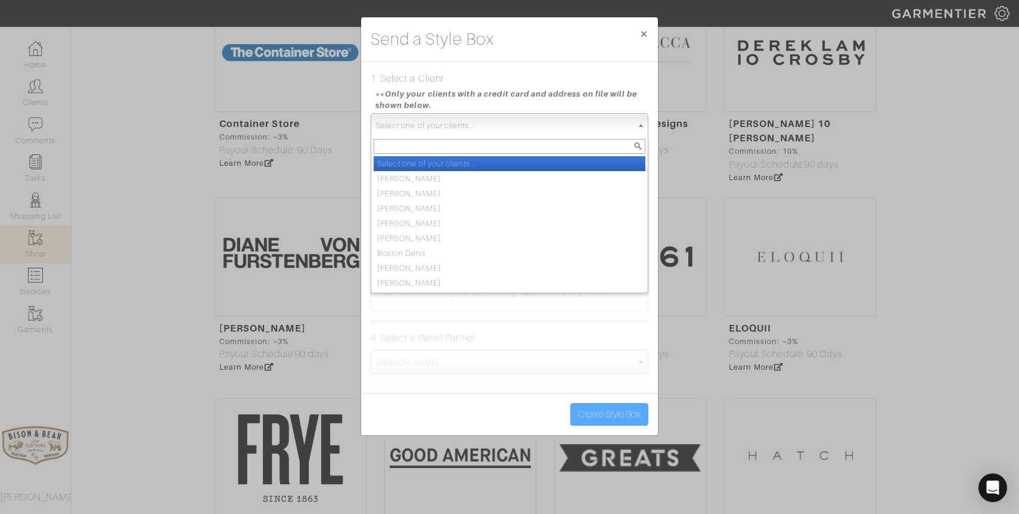
click at [446, 130] on span "Select one of your clients..." at bounding box center [504, 126] width 256 height 24
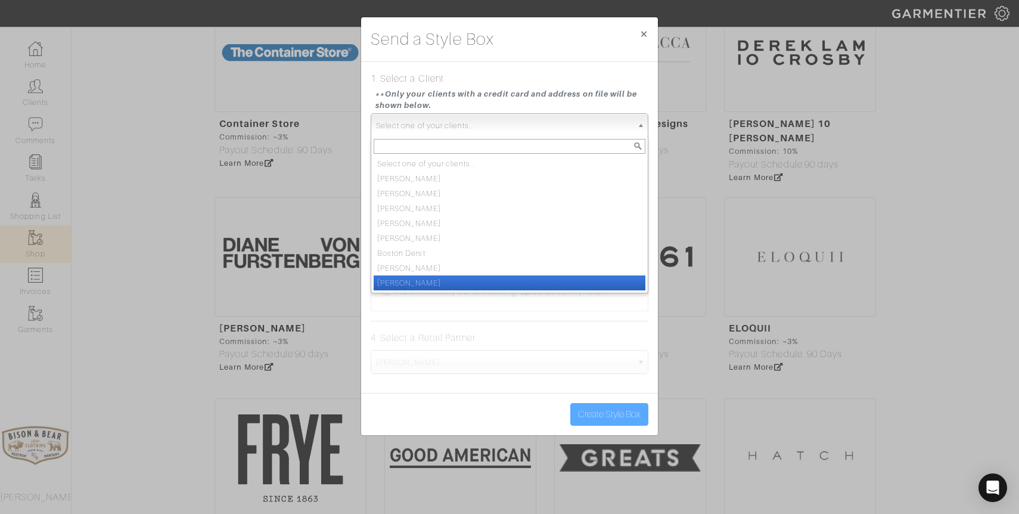
click at [409, 286] on li "[PERSON_NAME]" at bounding box center [510, 282] width 272 height 15
select select "terry-sacka"
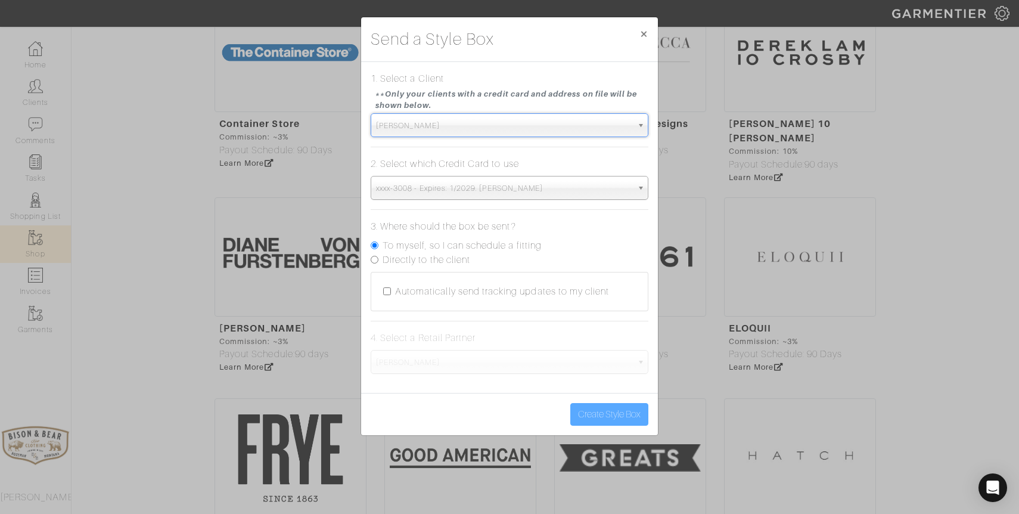
click at [394, 262] on label "Directly to the client" at bounding box center [426, 260] width 88 height 14
click at [378, 262] on input "Directly to the client" at bounding box center [375, 260] width 8 height 8
radio input "true"
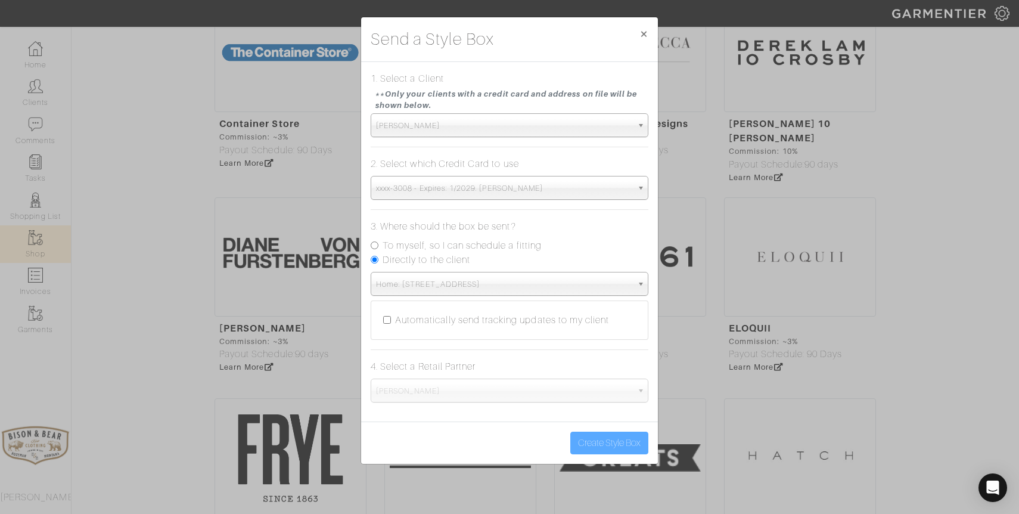
click at [388, 322] on input "Automatically send tracking updates to my client" at bounding box center [387, 320] width 8 height 8
checkbox input "true"
click at [435, 391] on span "[PERSON_NAME]" at bounding box center [504, 391] width 256 height 24
click span "×"
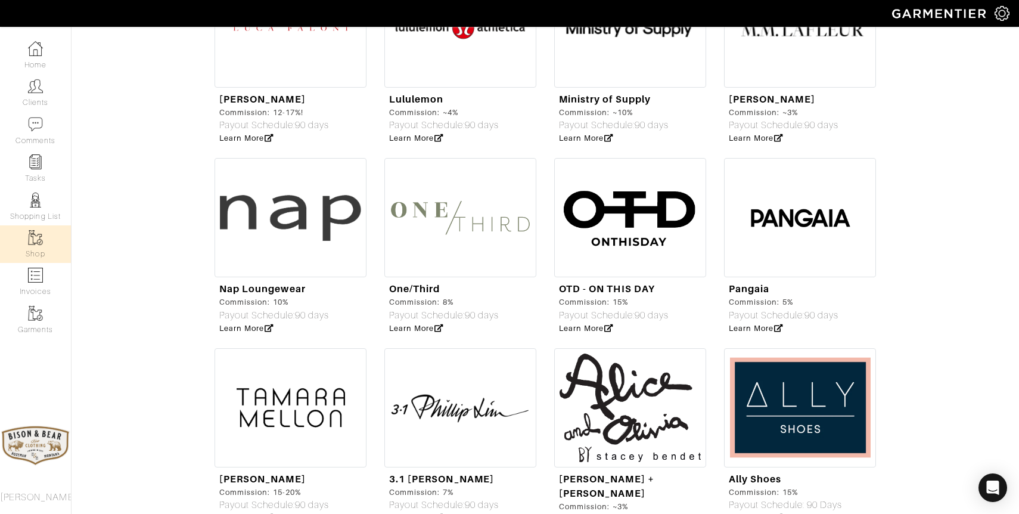
scroll to position [0, 0]
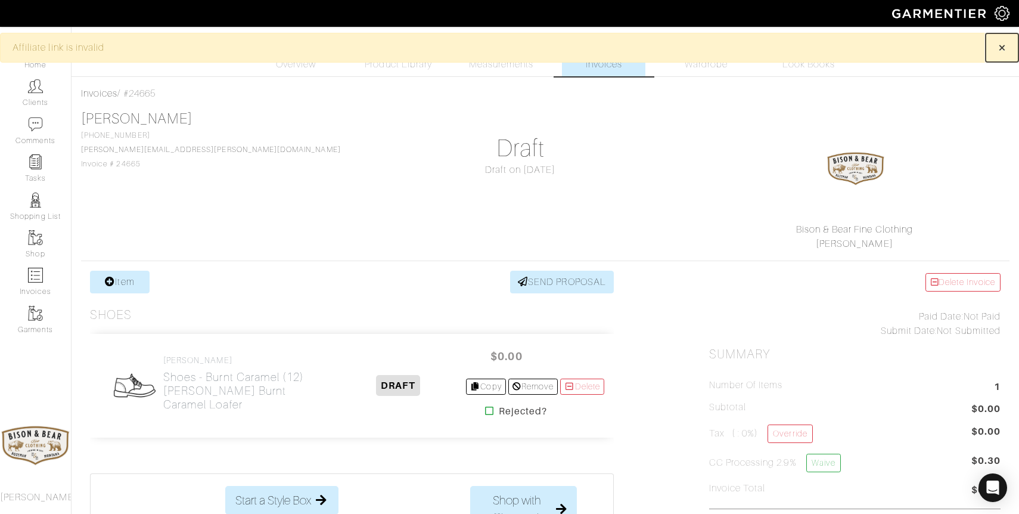
click at [1002, 48] on span "×" at bounding box center [1001, 47] width 9 height 16
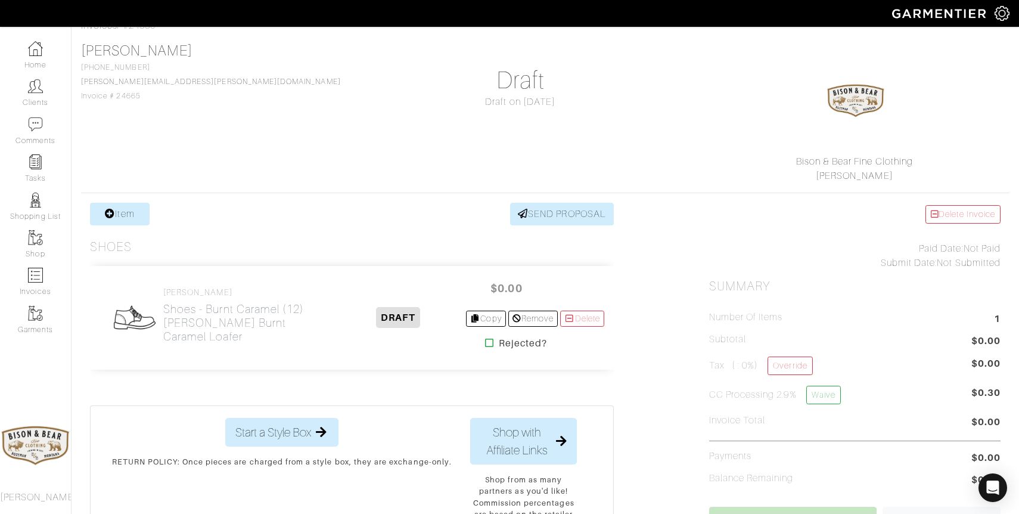
scroll to position [98, 0]
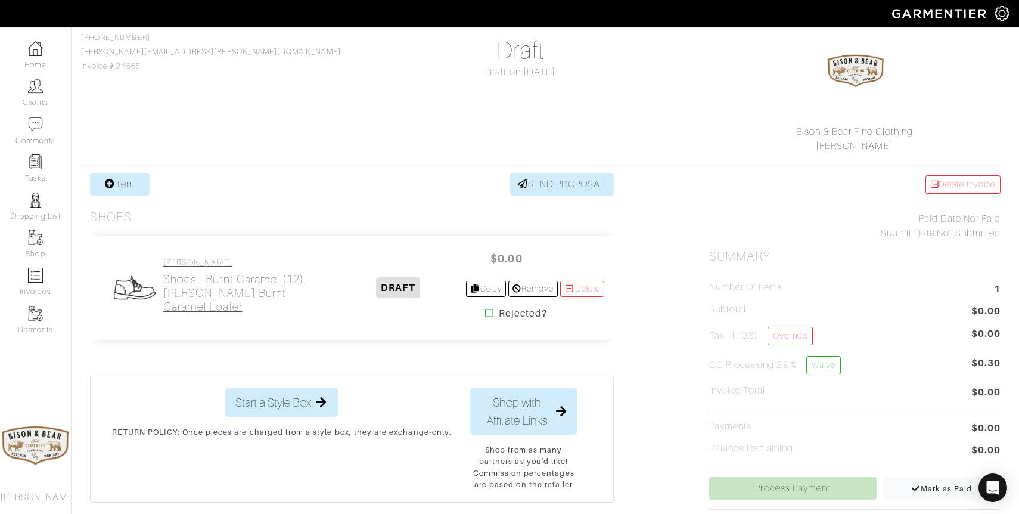
click at [194, 297] on h2 "Shoes - Burnt Caramel (12) Tortiano Peccari Burnt Caramel Loafer" at bounding box center [246, 292] width 167 height 41
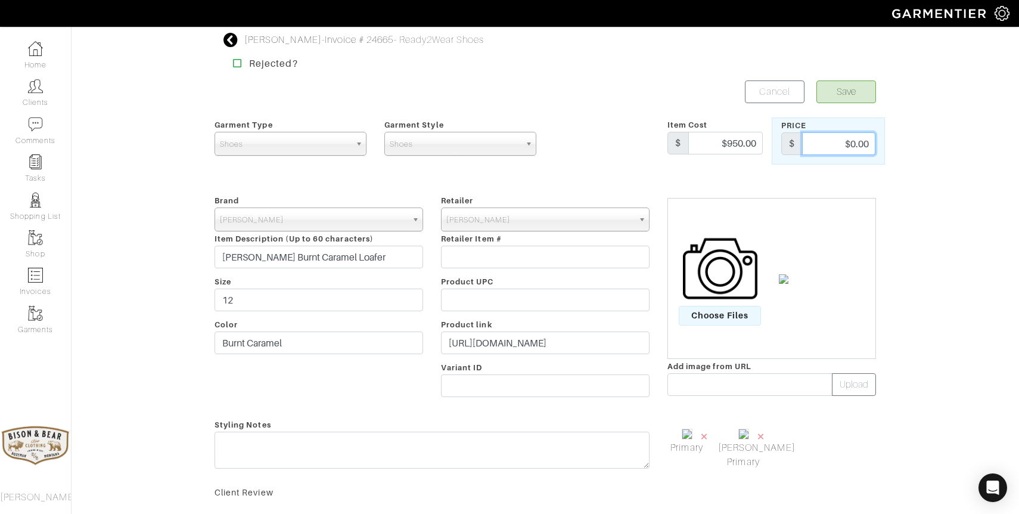
click at [816, 147] on input "$0.00" at bounding box center [838, 143] width 73 height 23
type input "950.00"
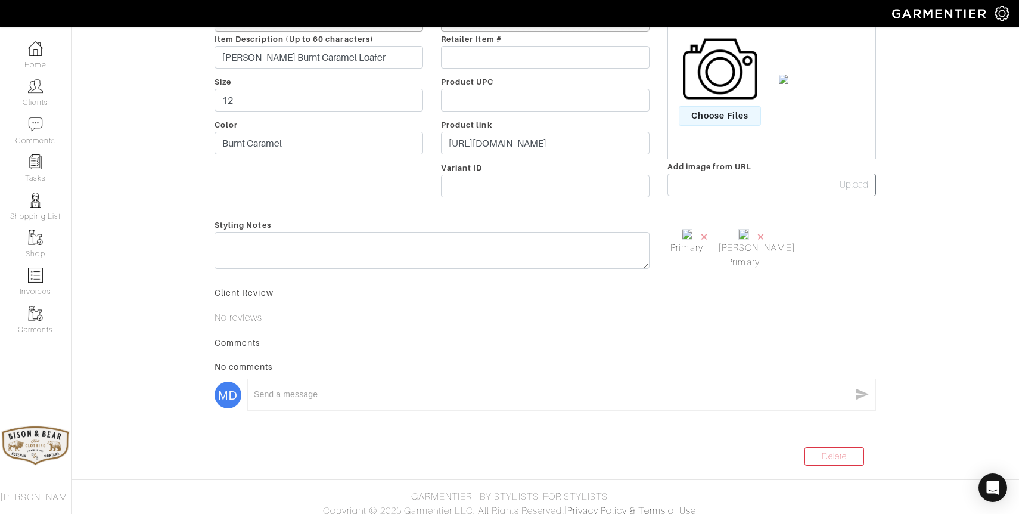
scroll to position [197, 0]
click at [764, 237] on span "×" at bounding box center [761, 239] width 10 height 16
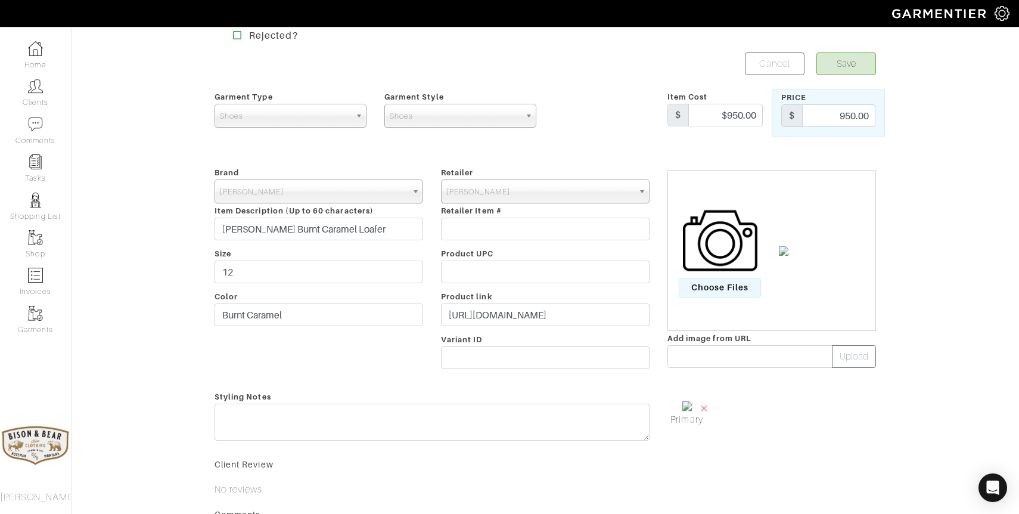
scroll to position [0, 0]
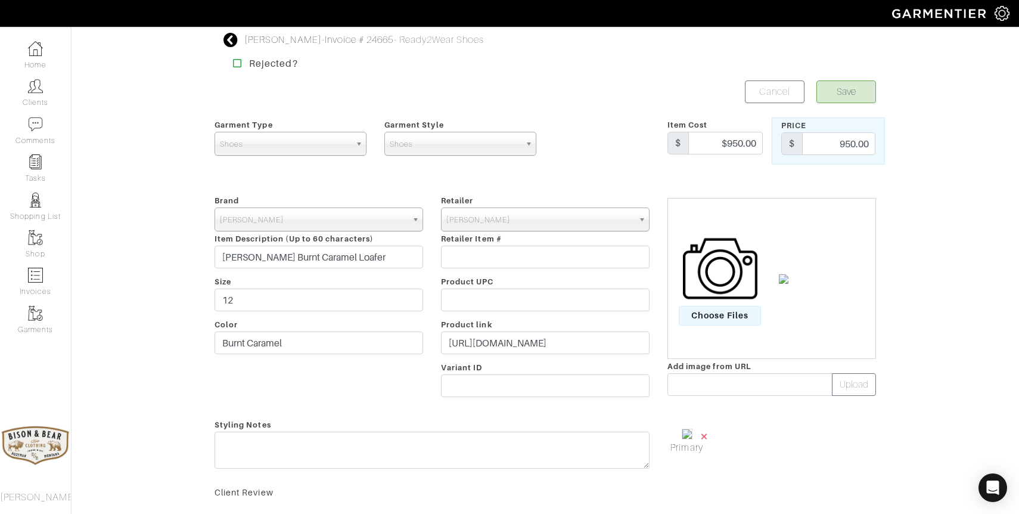
click at [705, 437] on span "×" at bounding box center [704, 436] width 10 height 16
click at [512, 256] on input "text" at bounding box center [545, 256] width 209 height 23
click at [234, 41] on icon at bounding box center [230, 40] width 15 height 14
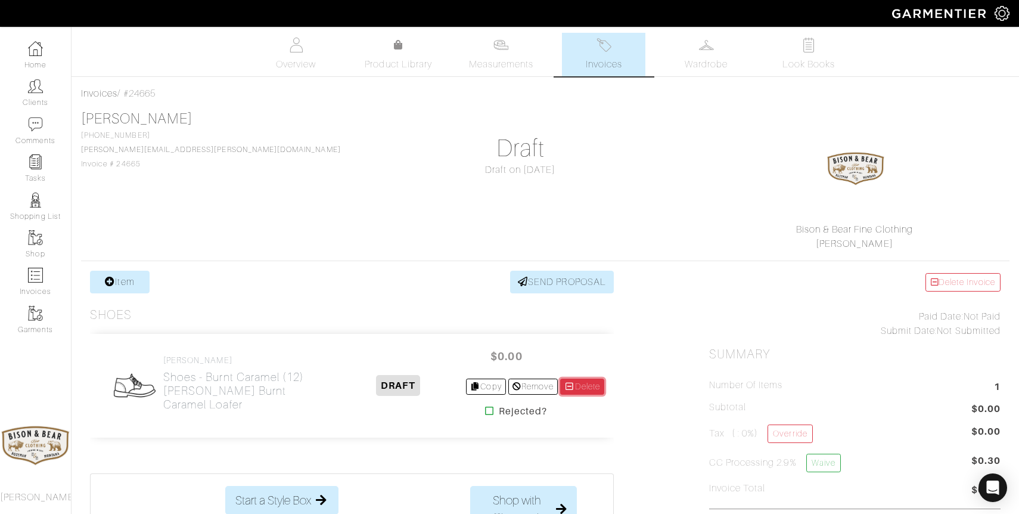
click at [578, 382] on link "Delete" at bounding box center [582, 386] width 44 height 16
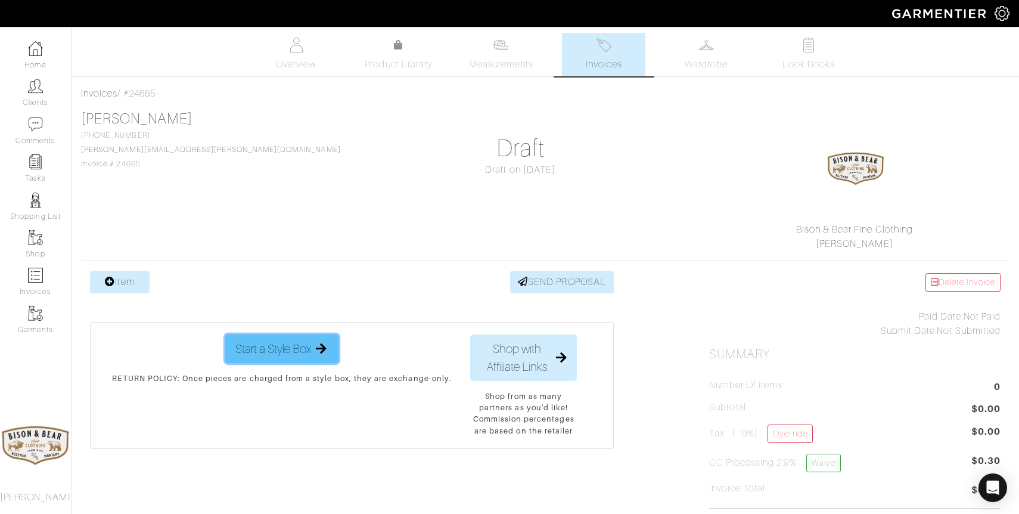
click at [290, 349] on span "Start a Style Box" at bounding box center [273, 349] width 76 height 18
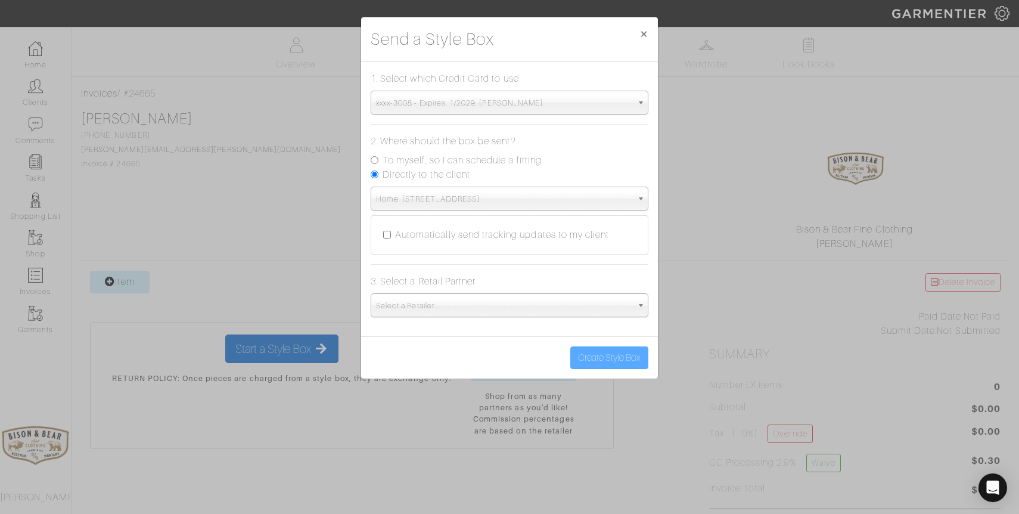
click at [387, 232] on input "Automatically send tracking updates to my client" at bounding box center [387, 235] width 8 height 8
checkbox input "true"
click at [424, 303] on span "Select a Retailer..." at bounding box center [504, 306] width 256 height 24
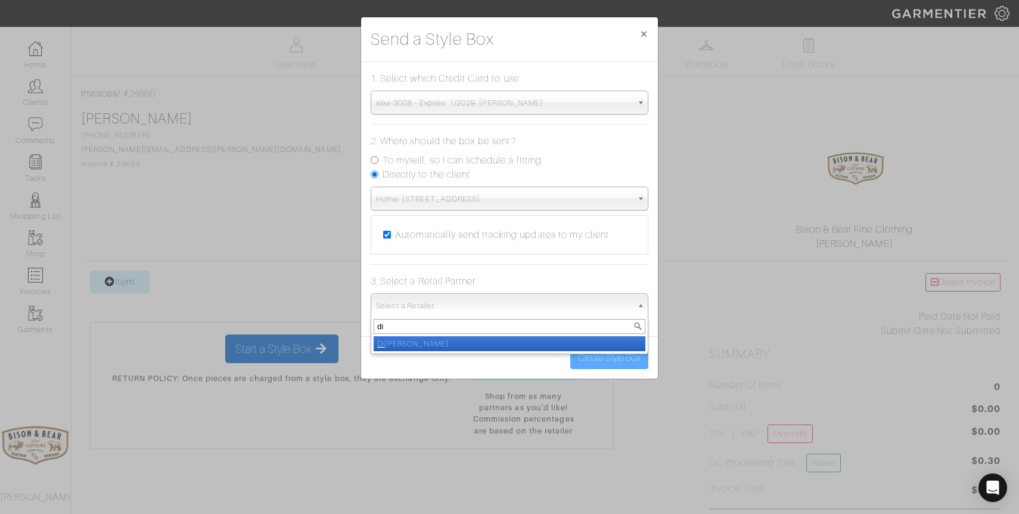
type input "di"
click at [422, 344] on li "[PERSON_NAME]" at bounding box center [510, 343] width 272 height 15
select select "5167"
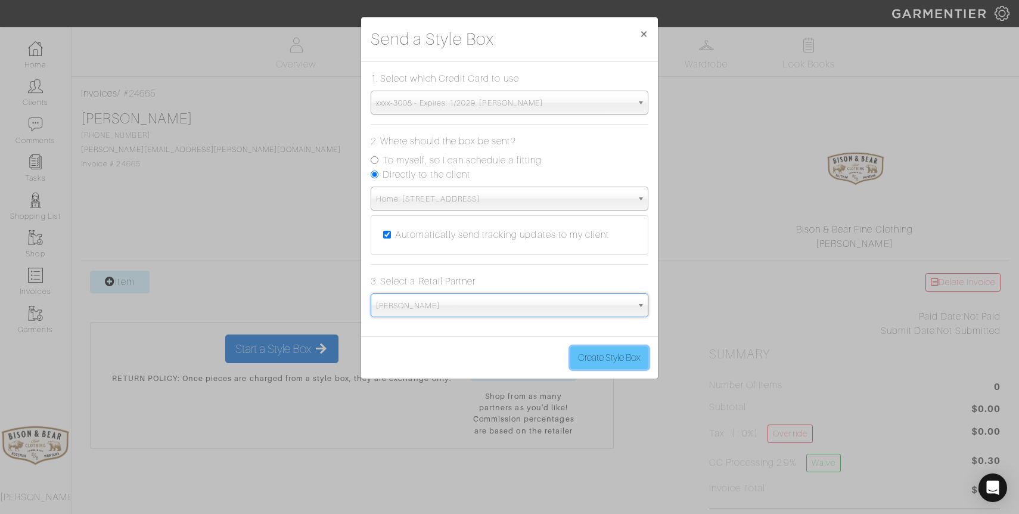
click at [600, 362] on button "Create Style Box" at bounding box center [609, 357] width 78 height 23
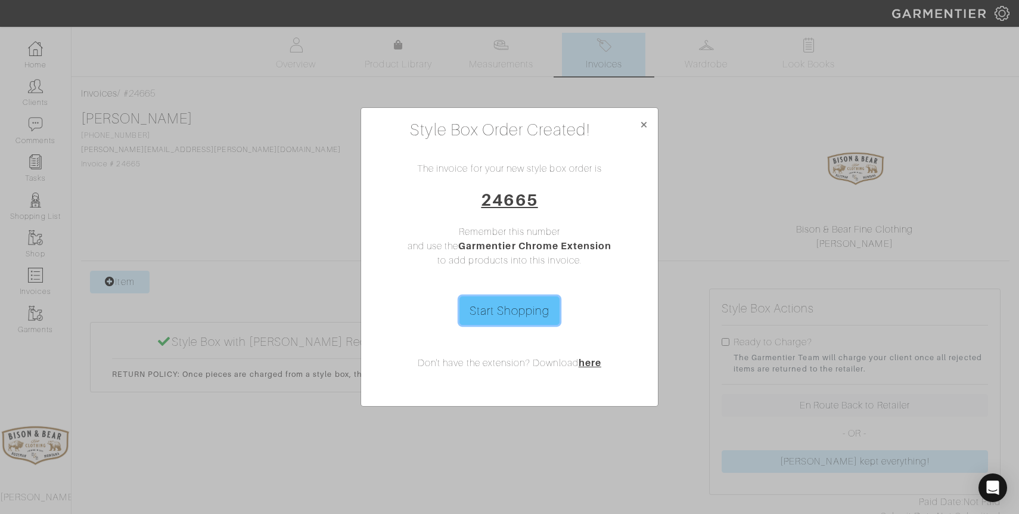
click at [518, 307] on link "Start Shopping" at bounding box center [509, 310] width 101 height 29
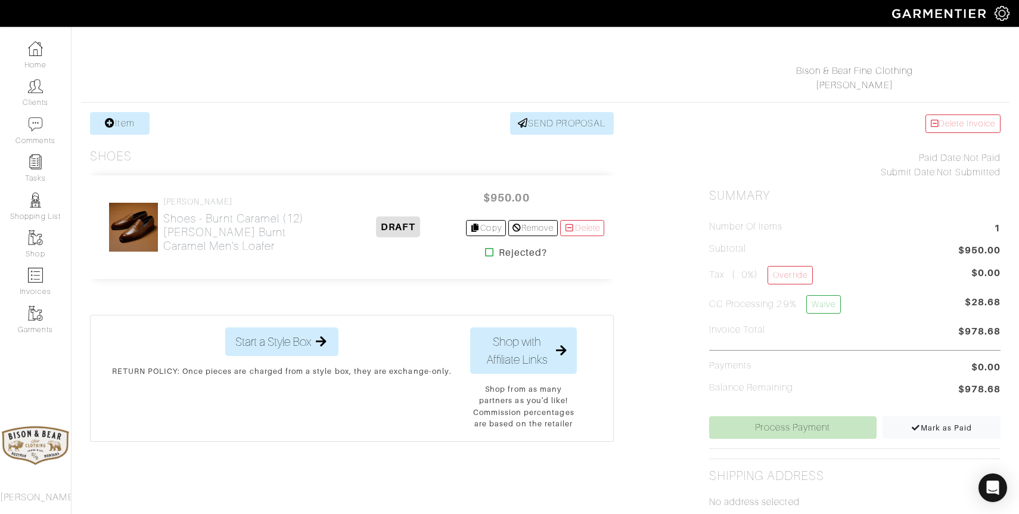
scroll to position [187, 0]
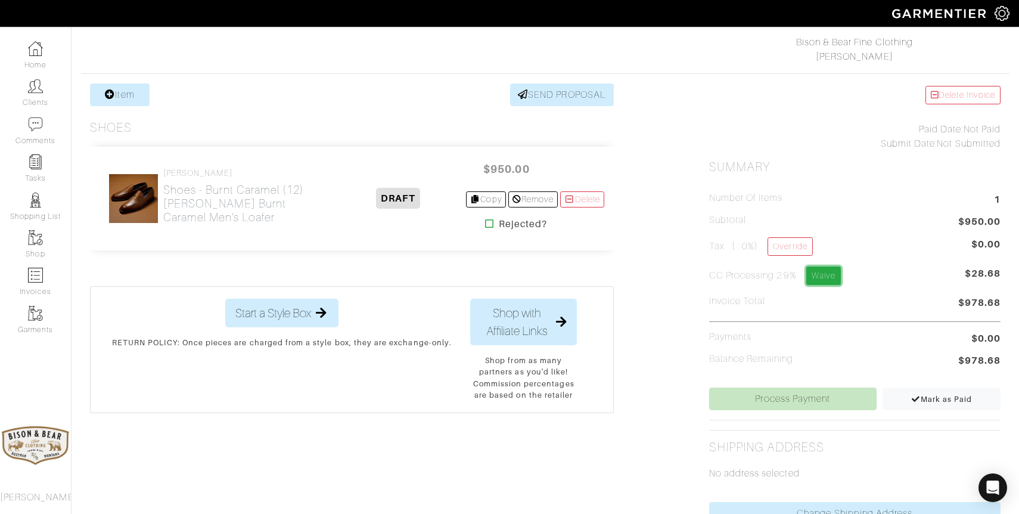
click at [826, 276] on link "Waive" at bounding box center [823, 275] width 35 height 18
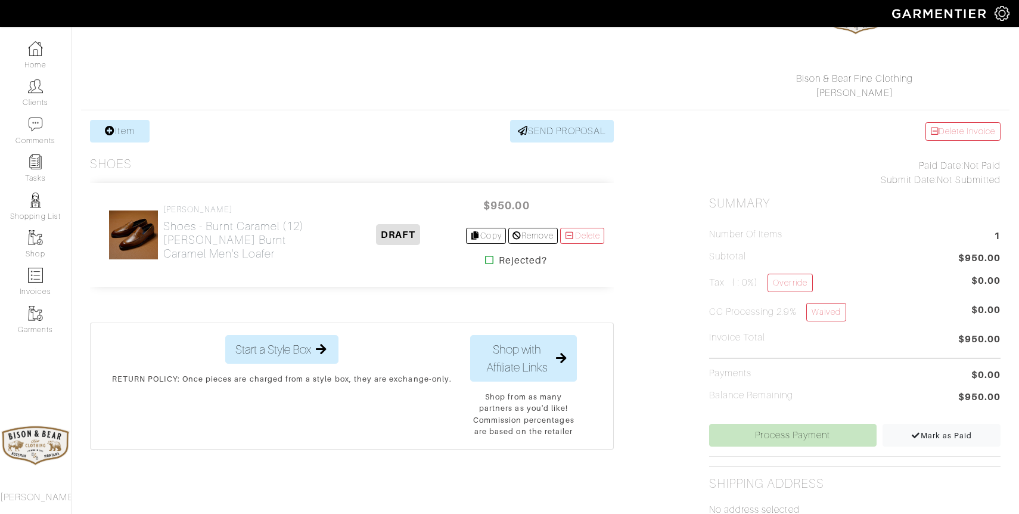
scroll to position [155, 0]
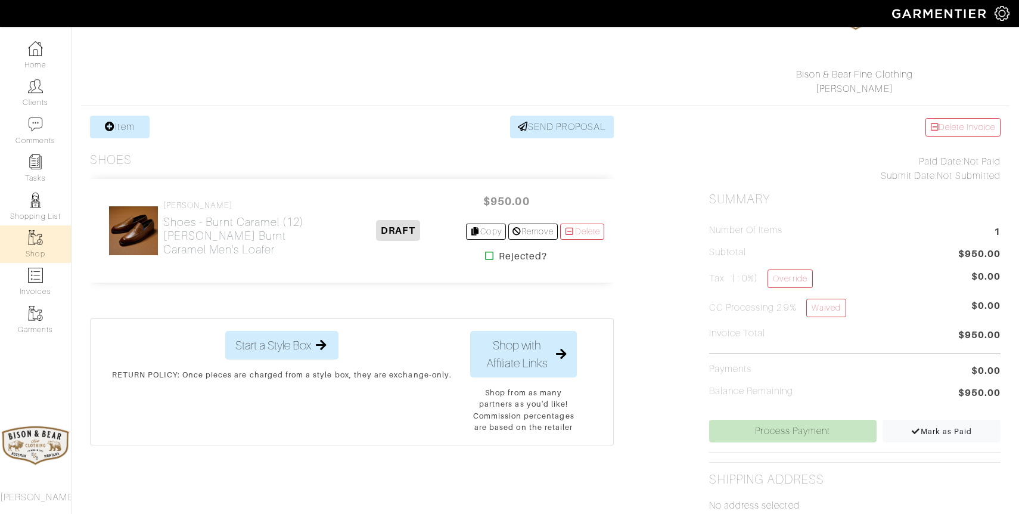
click at [30, 245] on link "Shop" at bounding box center [35, 244] width 71 height 38
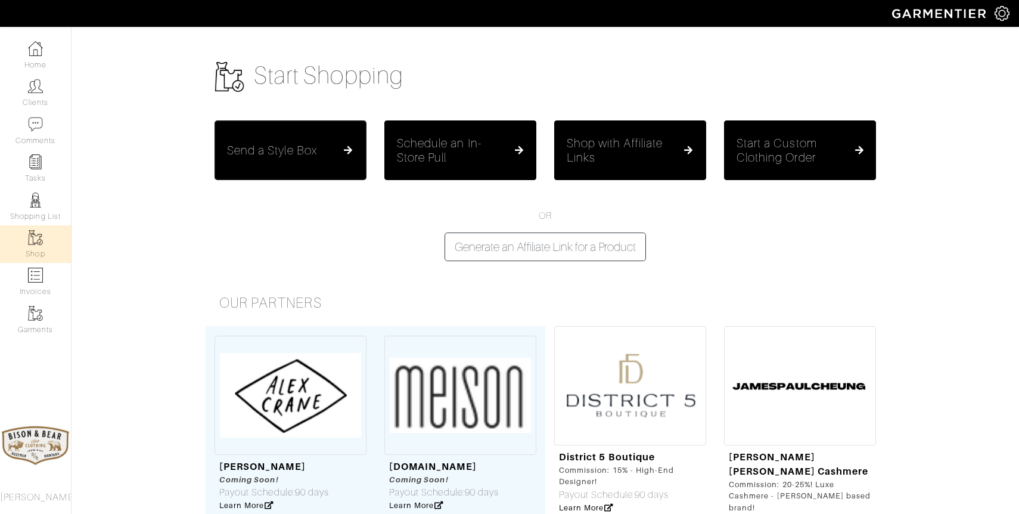
click at [313, 154] on h5 "Send a Style Box" at bounding box center [272, 150] width 90 height 14
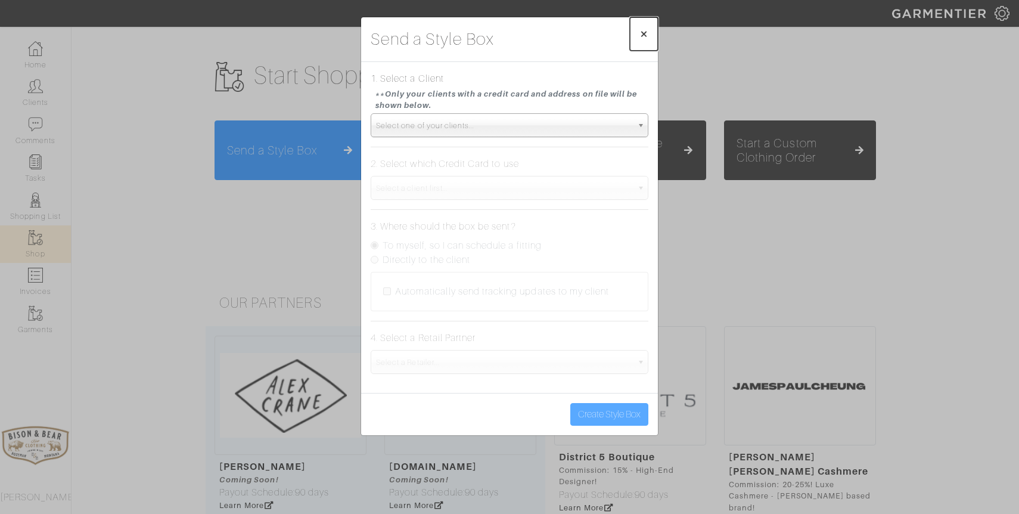
click at [645, 33] on span "×" at bounding box center [643, 34] width 9 height 16
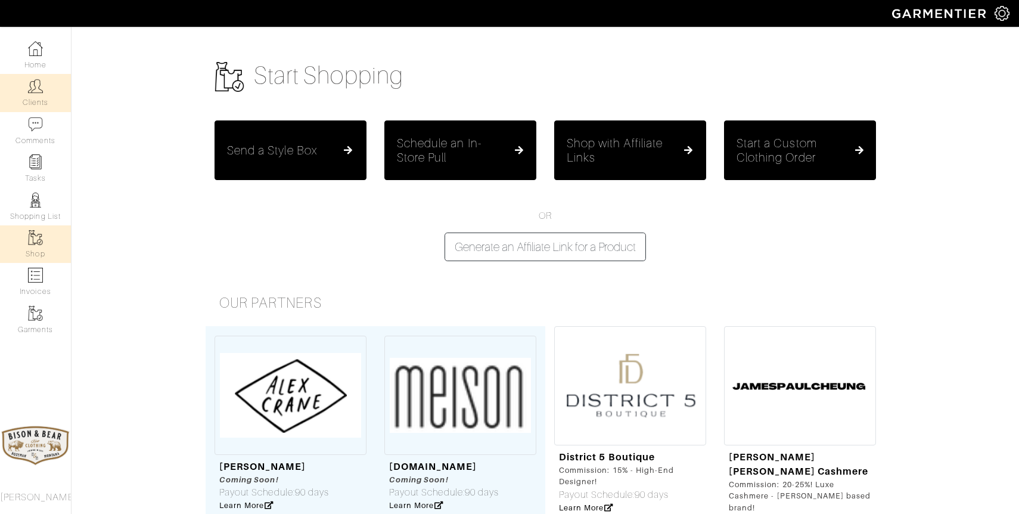
click at [29, 92] on img at bounding box center [35, 86] width 15 height 15
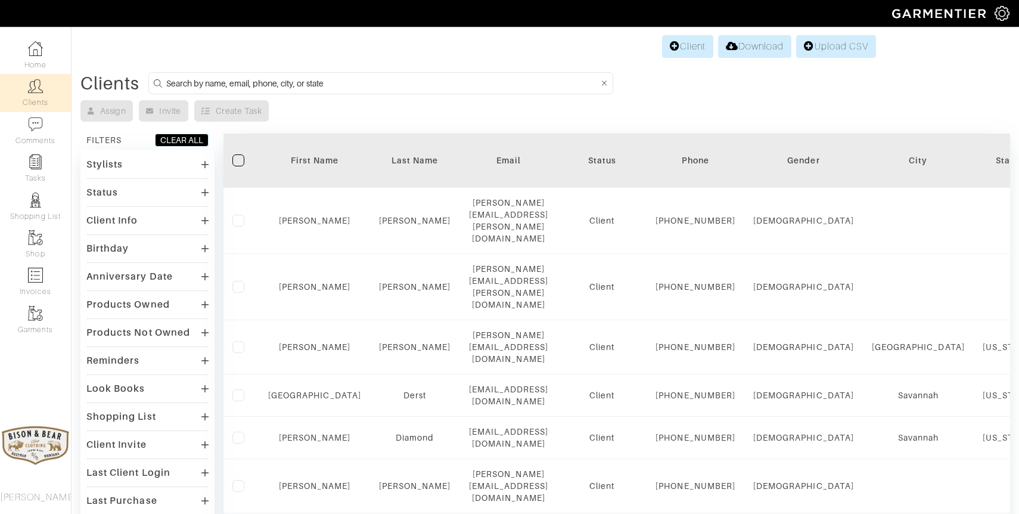
click at [343, 83] on input at bounding box center [382, 83] width 432 height 15
type input "[PERSON_NAME]"
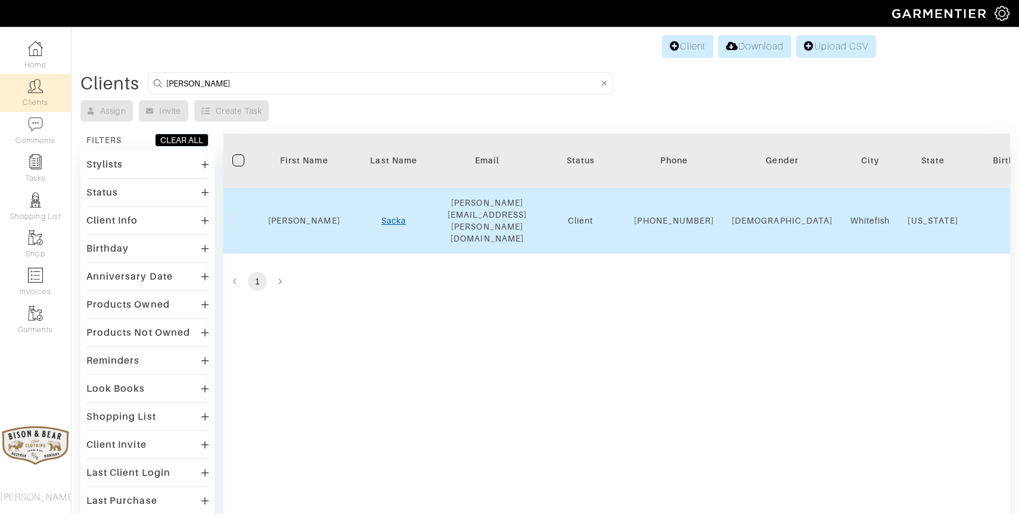
click at [396, 216] on link "Sacka" at bounding box center [393, 221] width 24 height 10
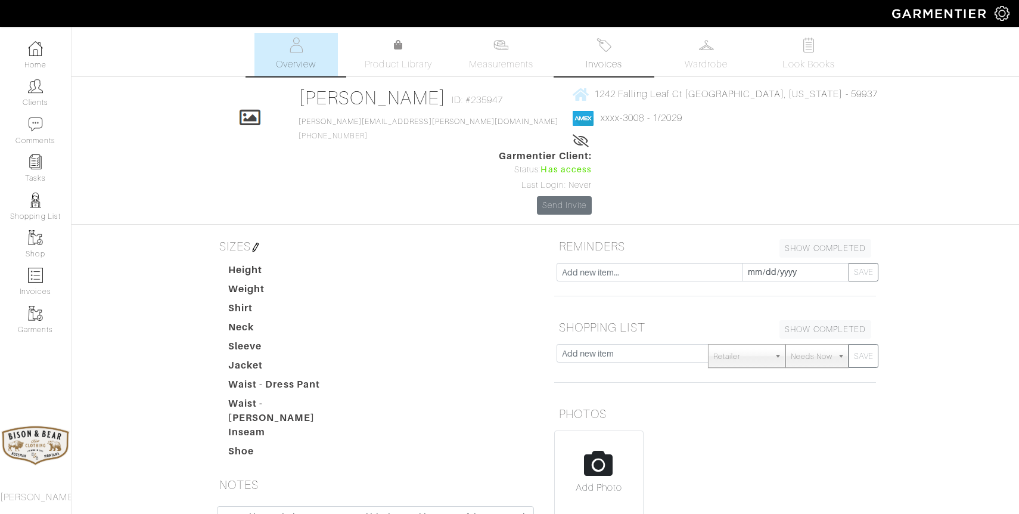
click at [606, 49] on img at bounding box center [603, 45] width 15 height 15
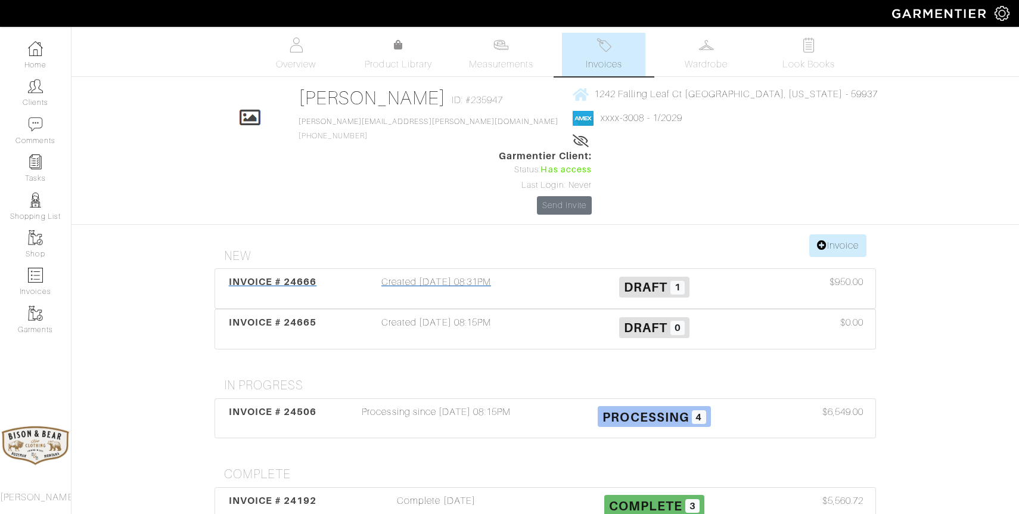
click at [472, 275] on div "Created [DATE] 08:31PM" at bounding box center [436, 288] width 218 height 27
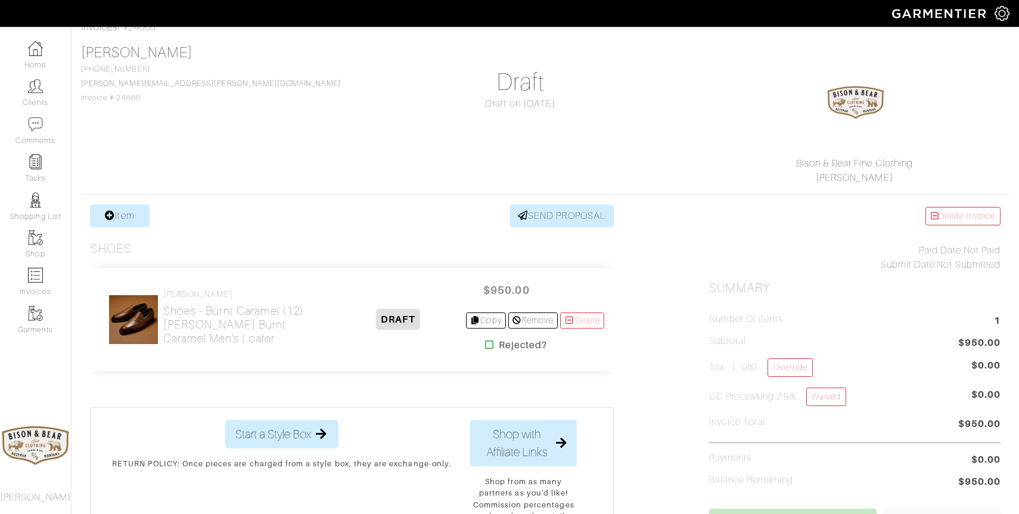
scroll to position [81, 0]
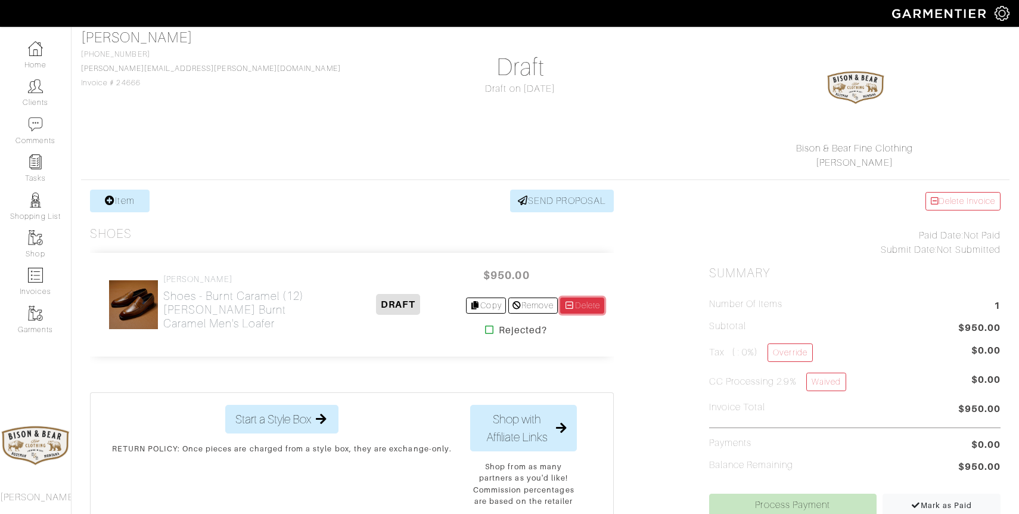
click at [587, 310] on link "Delete" at bounding box center [582, 305] width 44 height 16
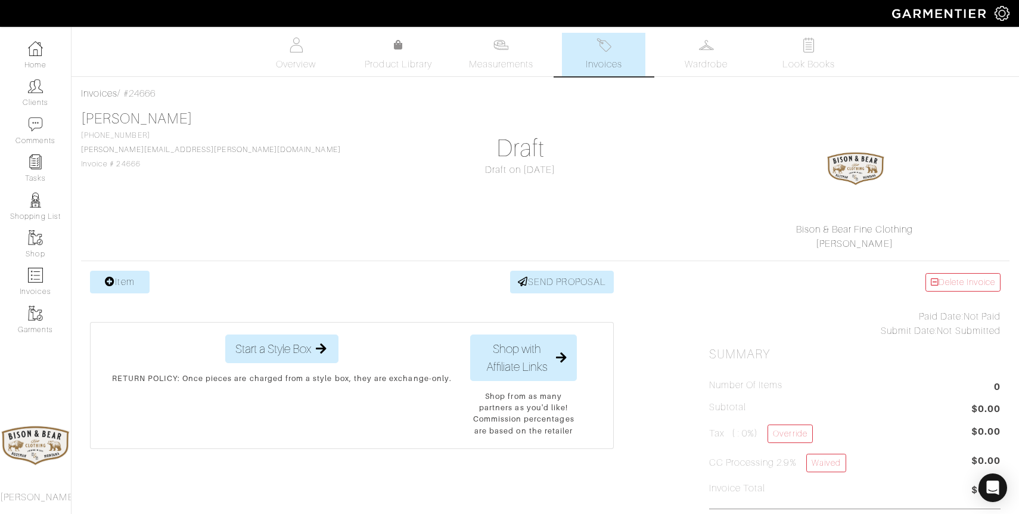
click at [602, 49] on img at bounding box center [603, 45] width 15 height 15
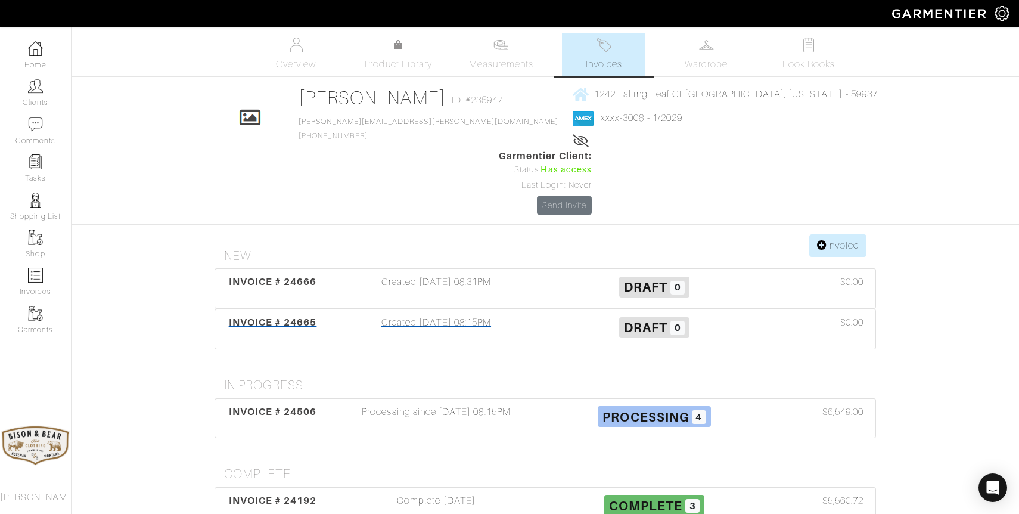
click at [450, 315] on div "Created [DATE] 08:15PM" at bounding box center [436, 328] width 218 height 27
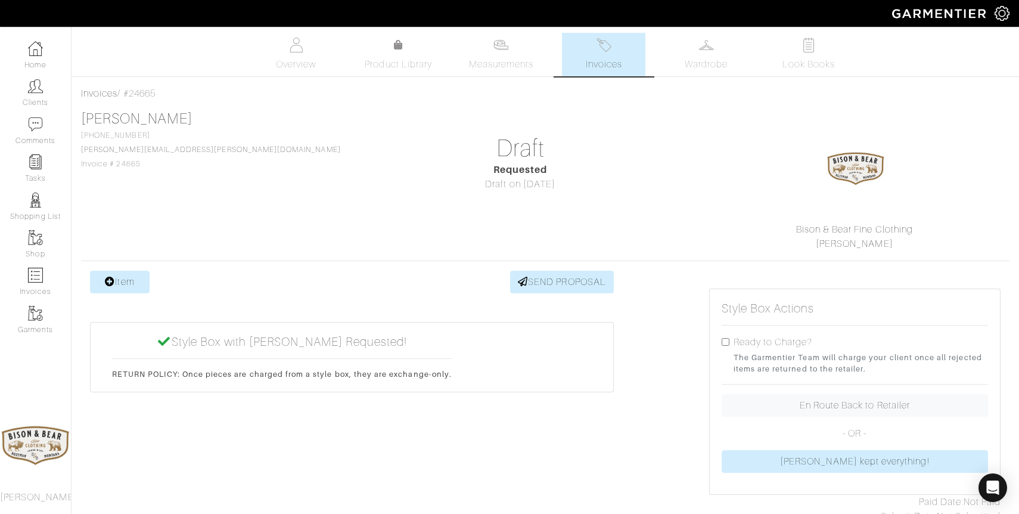
click at [608, 49] on img at bounding box center [603, 45] width 15 height 15
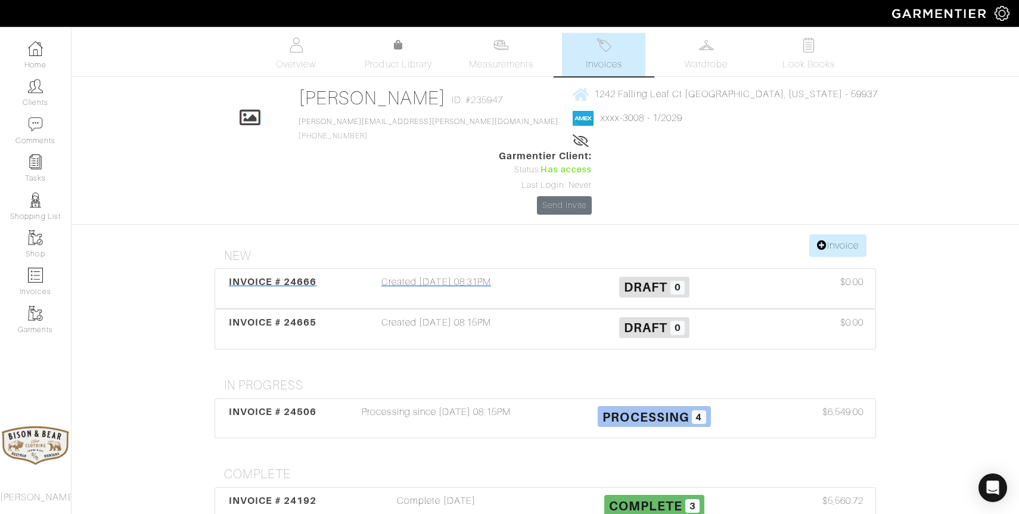
click at [455, 275] on div "Created 09/23/25 08:31PM" at bounding box center [436, 288] width 218 height 27
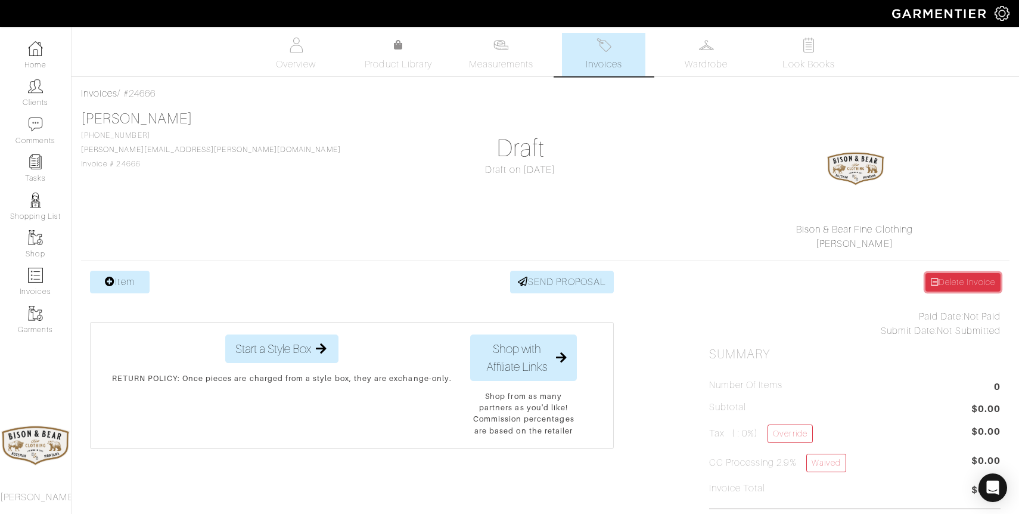
click at [932, 282] on icon at bounding box center [935, 282] width 8 height 8
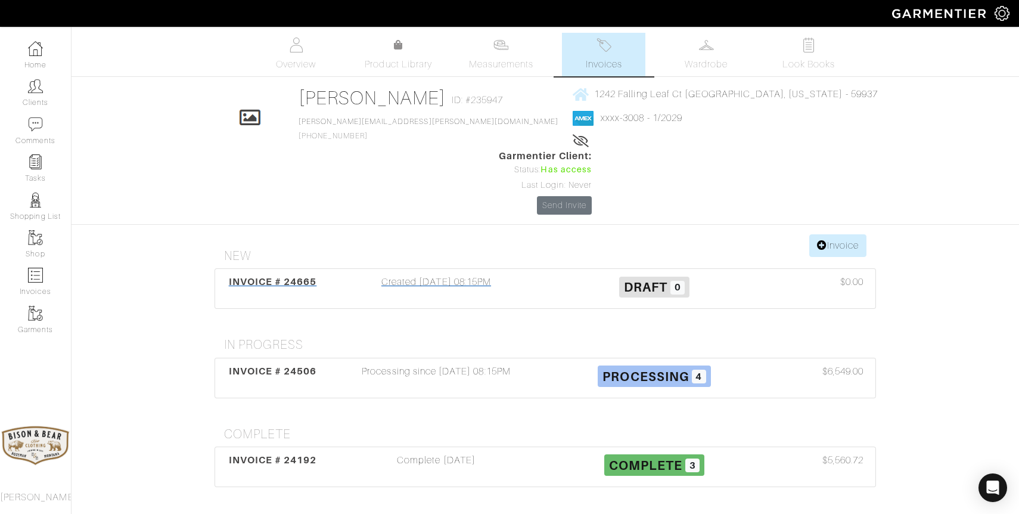
click at [453, 275] on div "Created [DATE] 08:15PM" at bounding box center [436, 288] width 218 height 27
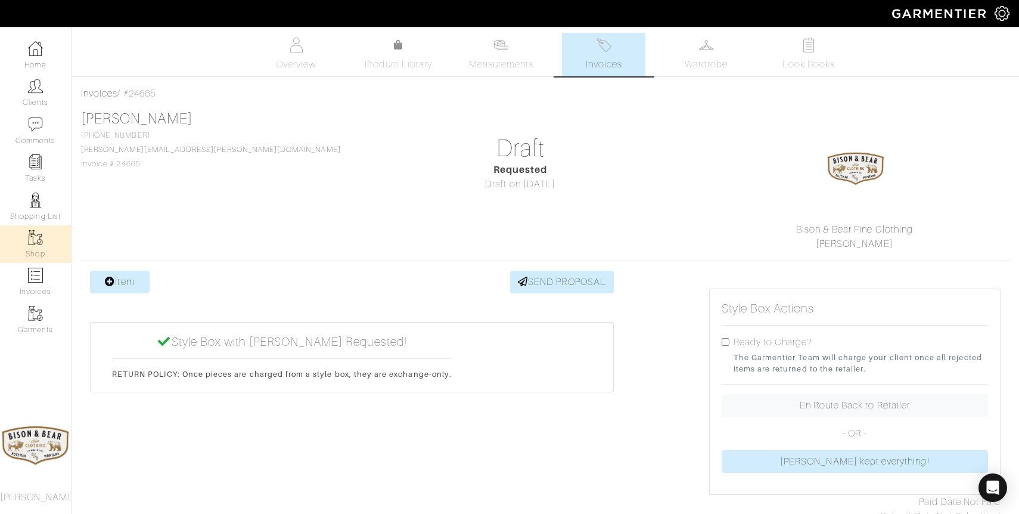
click at [42, 239] on img at bounding box center [35, 237] width 15 height 15
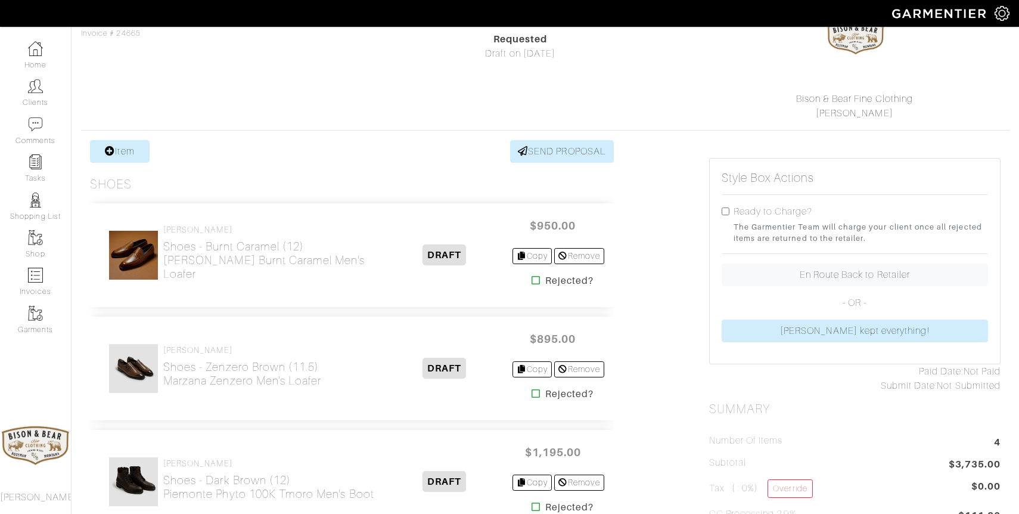
scroll to position [138, 0]
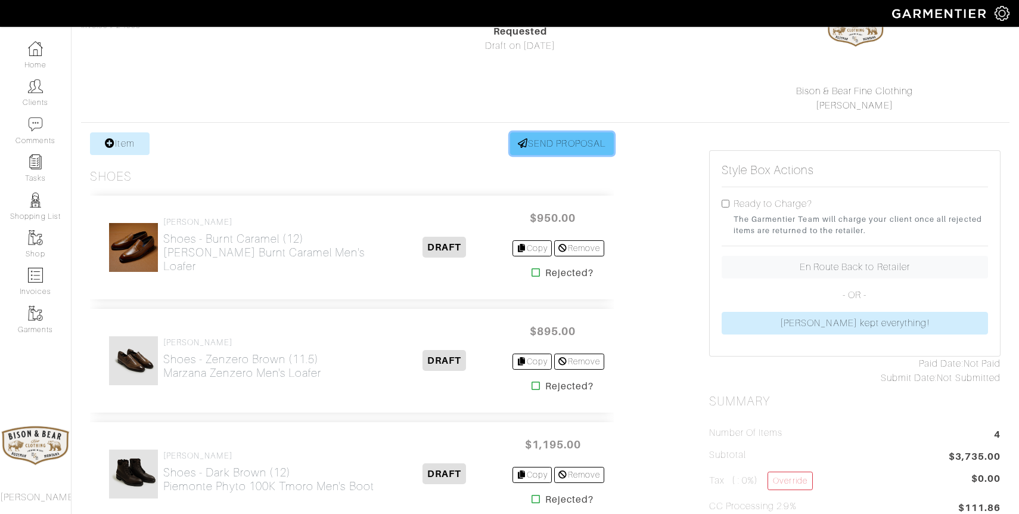
click at [543, 141] on link "SEND PROPOSAL" at bounding box center [562, 143] width 104 height 23
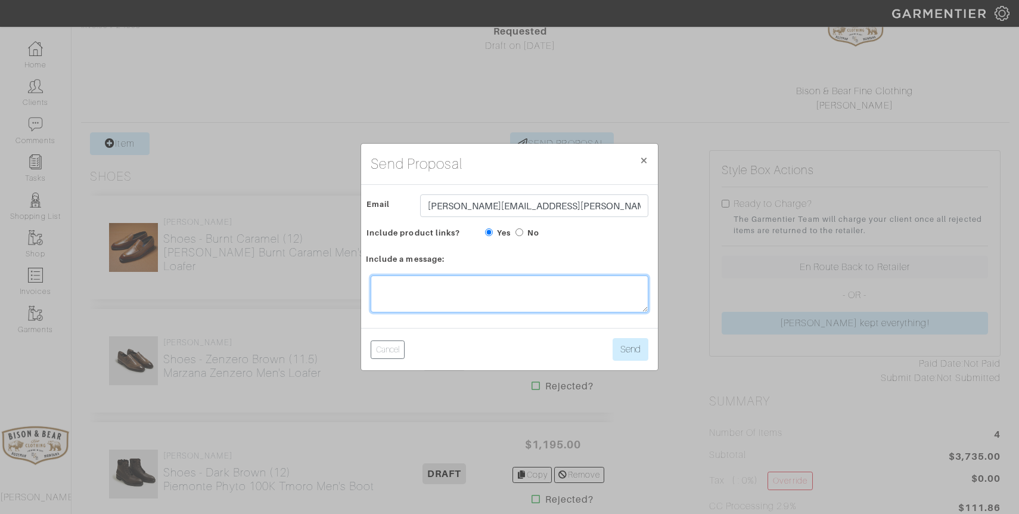
click at [447, 299] on textarea at bounding box center [510, 293] width 278 height 37
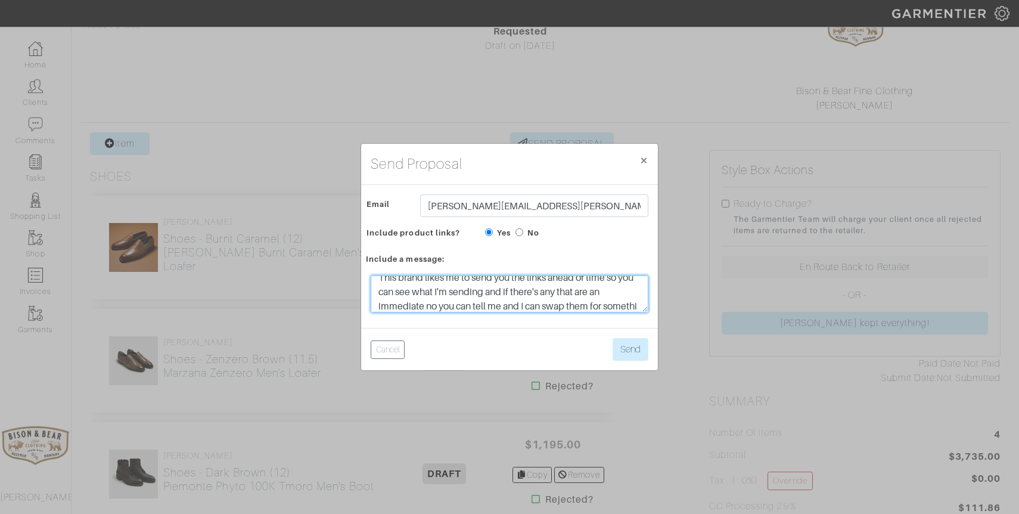
scroll to position [23, 0]
type textarea "This brand likes me to send you the links ahead of time so you can see what I'm…"
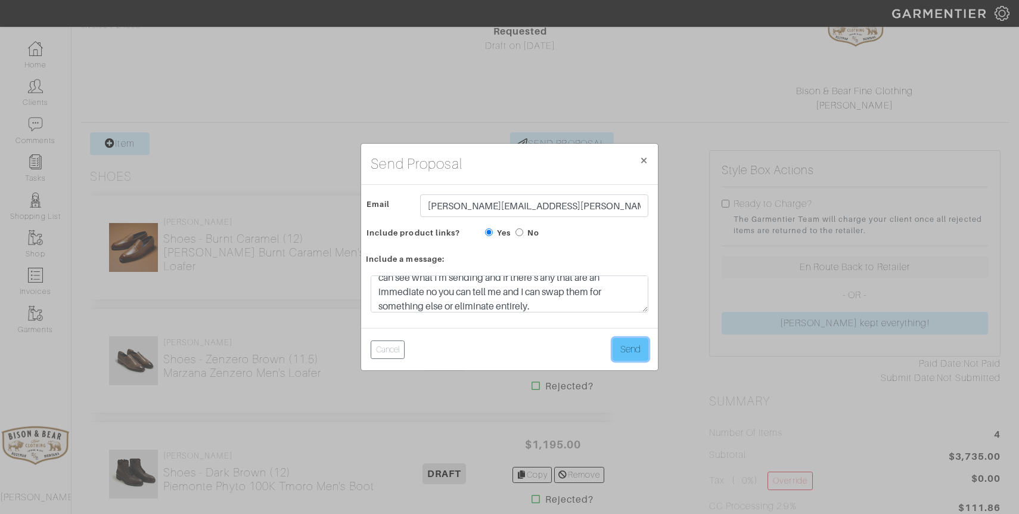
click at [633, 352] on button "Send" at bounding box center [630, 349] width 36 height 23
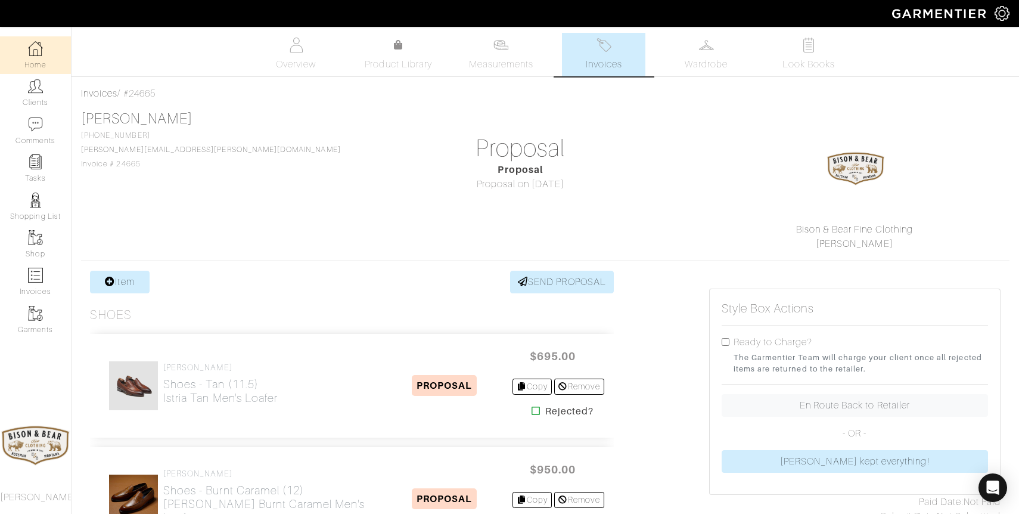
click at [35, 49] on img at bounding box center [35, 48] width 15 height 15
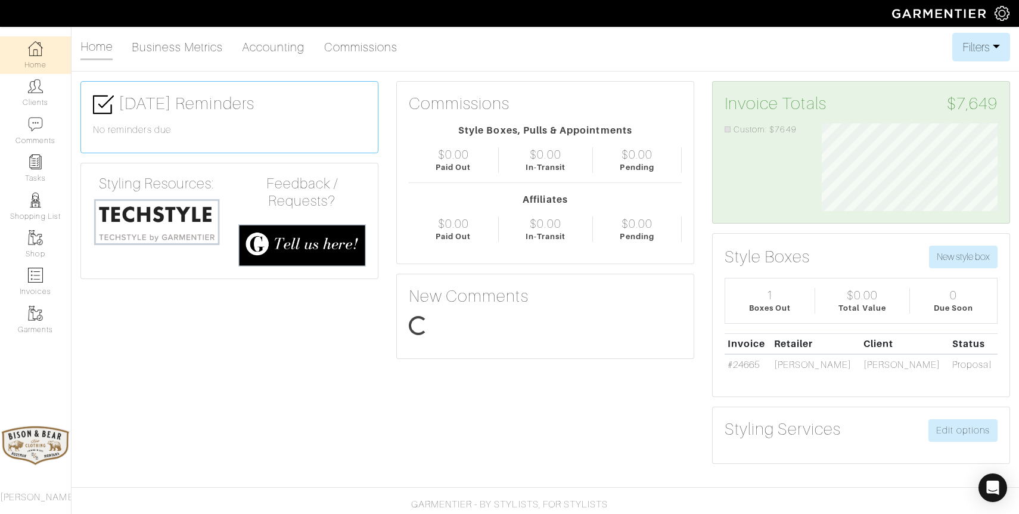
scroll to position [88, 194]
click at [26, 101] on link "Clients" at bounding box center [35, 93] width 71 height 38
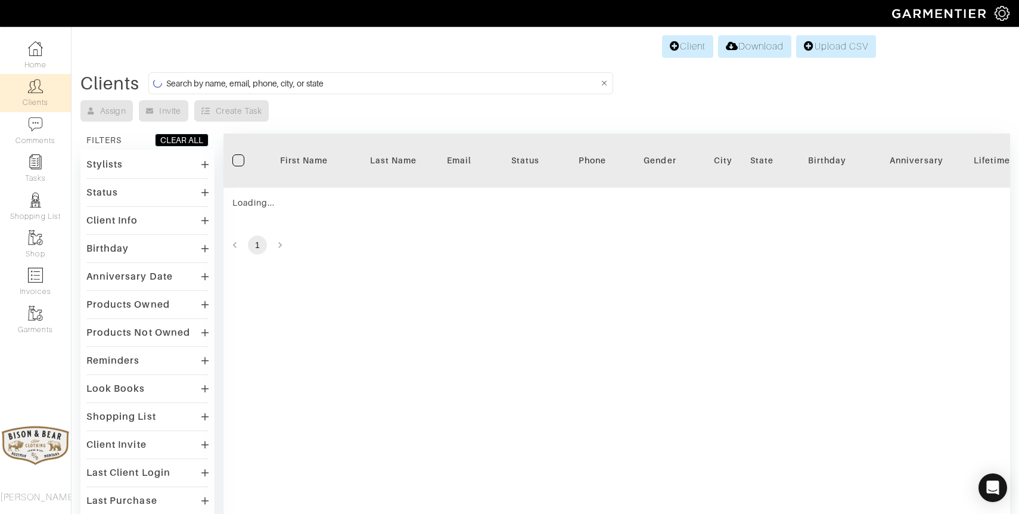
click at [378, 79] on input at bounding box center [382, 83] width 432 height 15
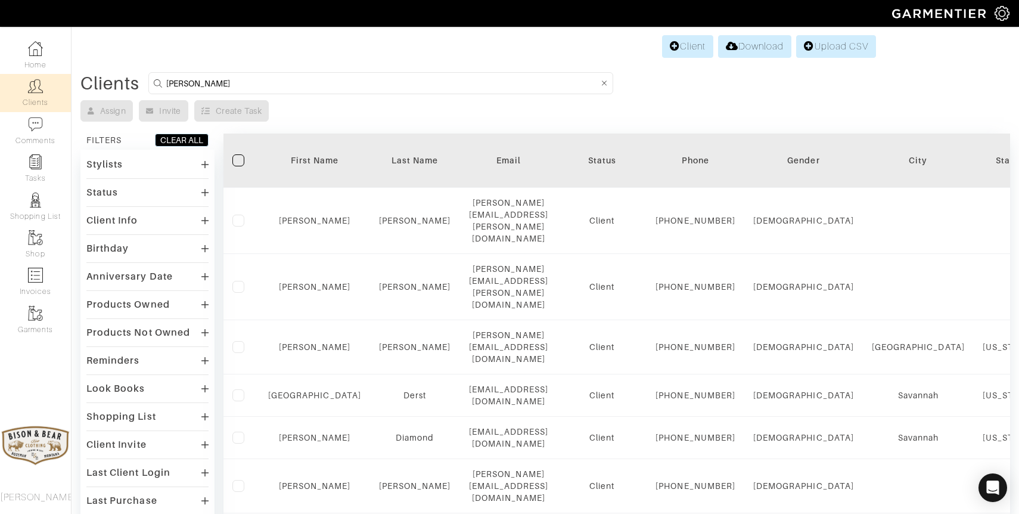
type input "terry sacka"
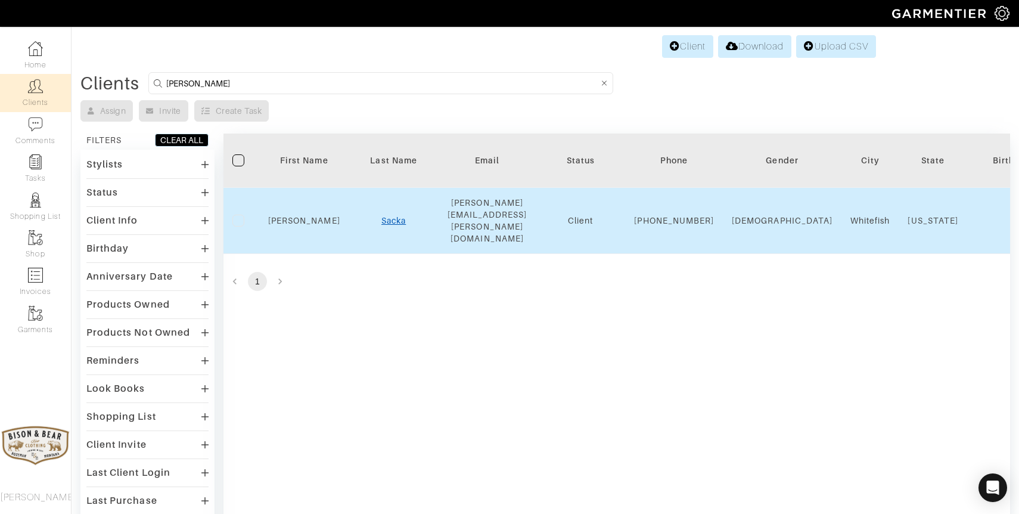
click at [392, 216] on link "Sacka" at bounding box center [393, 221] width 24 height 10
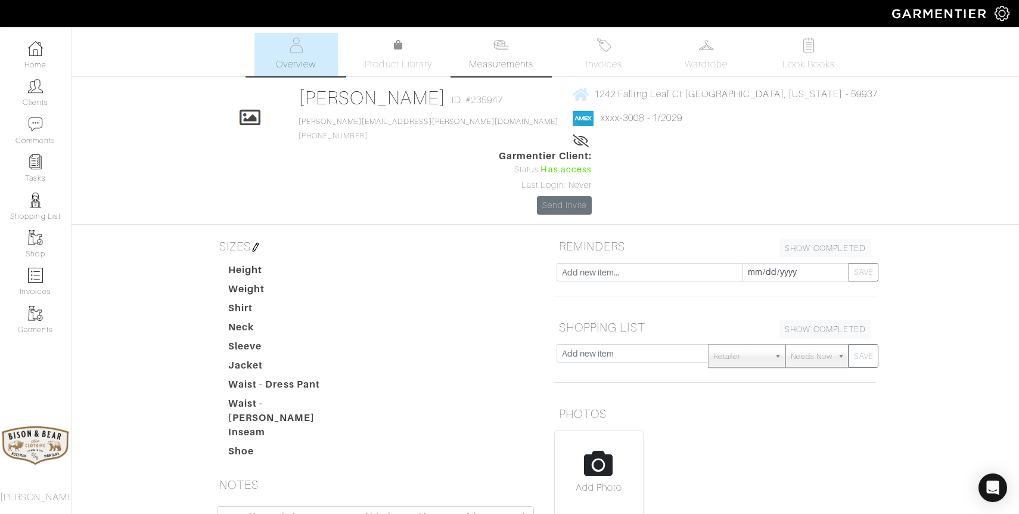
click at [503, 50] on img at bounding box center [500, 45] width 15 height 15
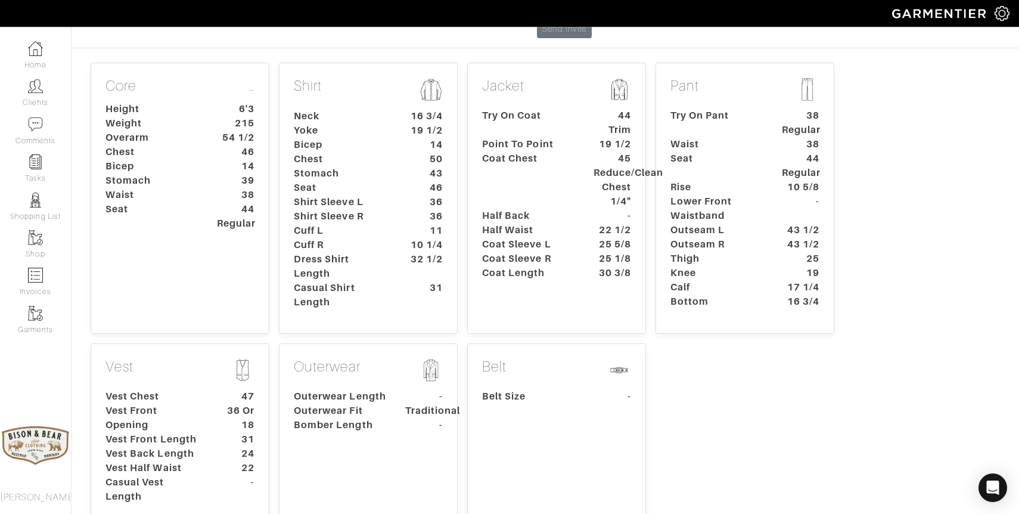
scroll to position [245, 0]
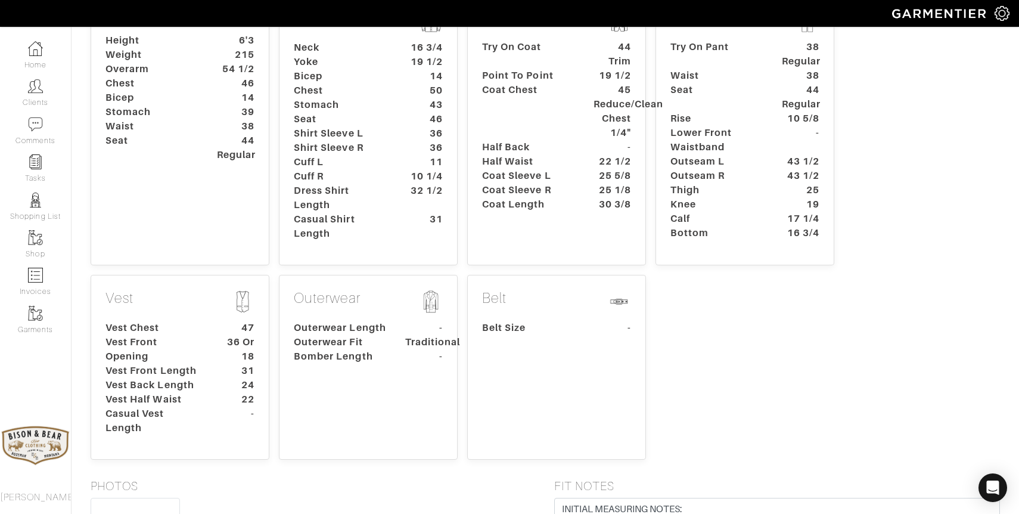
click at [215, 406] on dt "-" at bounding box center [235, 420] width 55 height 29
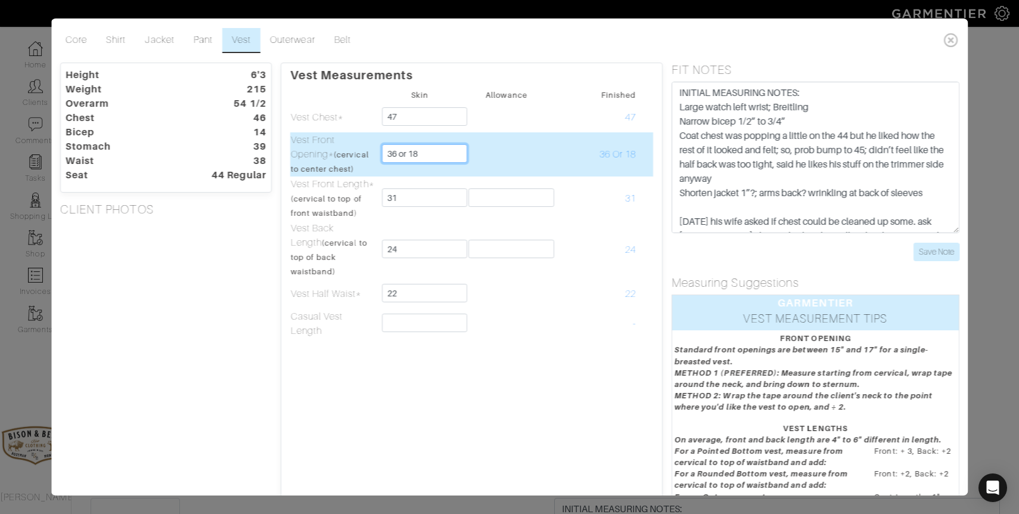
drag, startPoint x: 427, startPoint y: 155, endPoint x: 352, endPoint y: 155, distance: 75.1
click at [352, 155] on tr "Vest Front Opening* (cervical to center chest) 36 or 18 36 Or 18" at bounding box center [471, 154] width 363 height 44
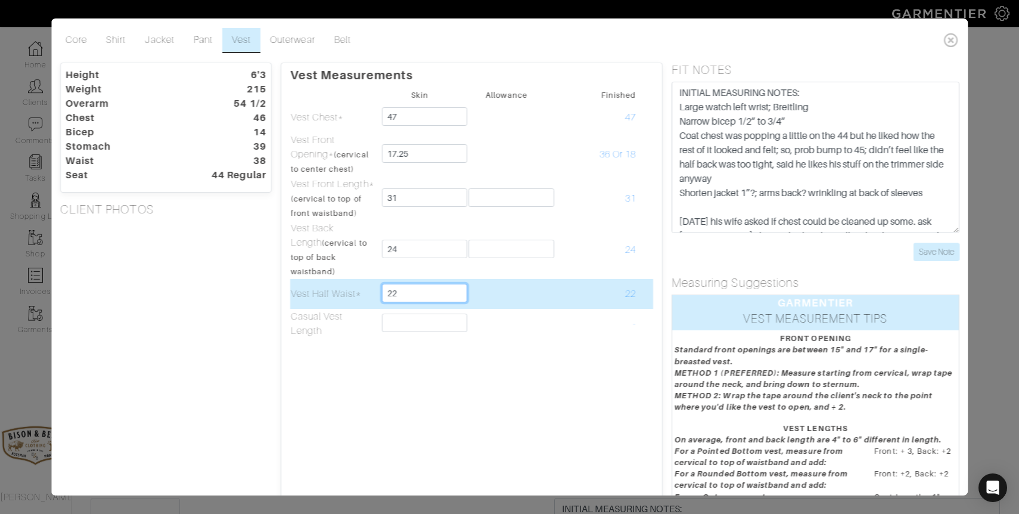
type input "17 1/4"
click at [458, 284] on input "22" at bounding box center [424, 293] width 85 height 18
drag, startPoint x: 421, startPoint y: 276, endPoint x: 370, endPoint y: 275, distance: 50.6
click at [370, 279] on tr "Vest Half Waist* 22.25 22" at bounding box center [471, 294] width 363 height 30
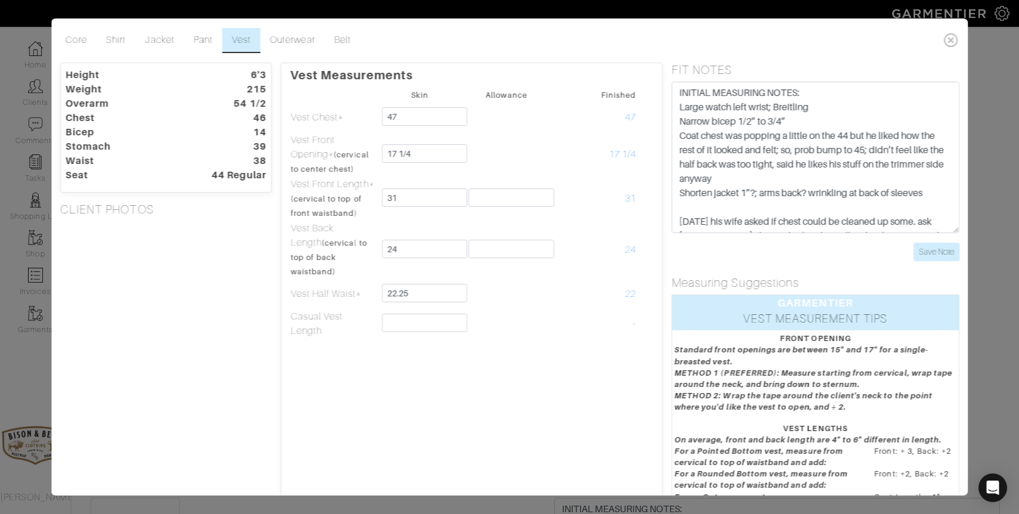
type input "22 1/4"
click at [387, 380] on div "Vest Measurements Skin Allowance Finished Vest Chest* 47 47 Vest Front Opening*…" at bounding box center [471, 321] width 382 height 517
click at [953, 39] on icon at bounding box center [950, 40] width 24 height 24
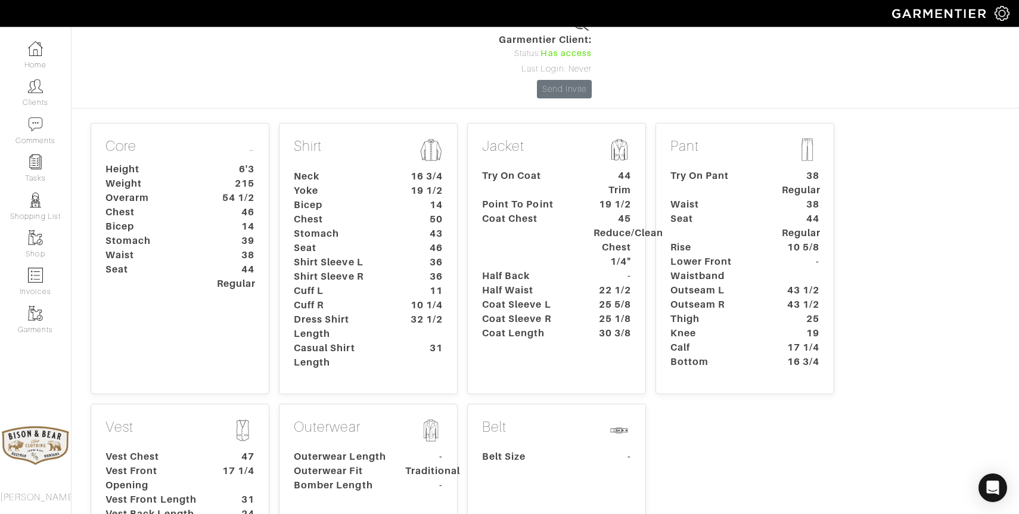
scroll to position [114, 0]
